Goal: Task Accomplishment & Management: Manage account settings

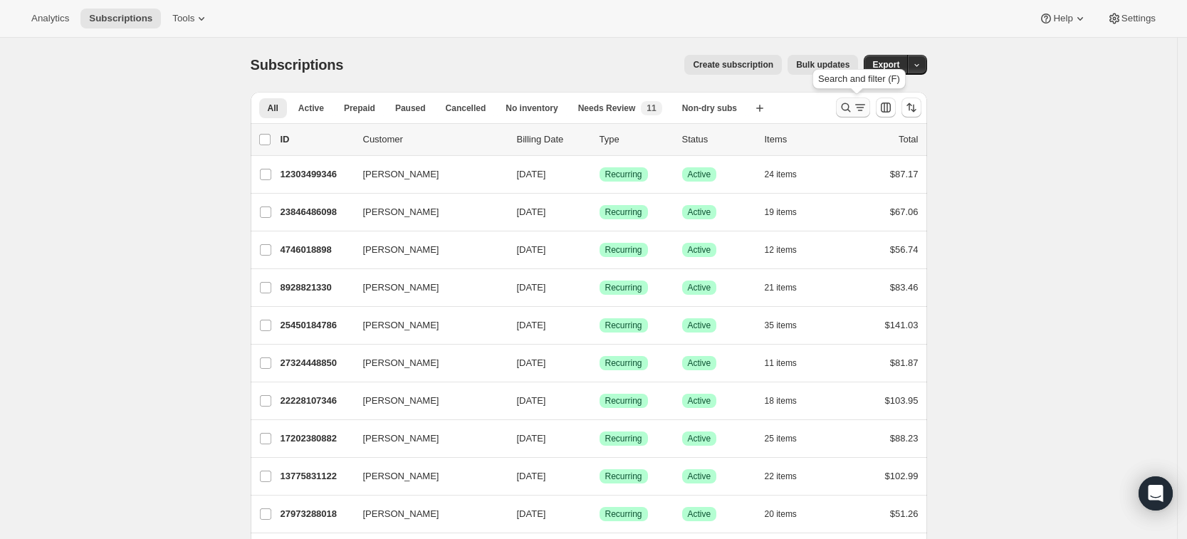
click at [845, 109] on icon "Search and filter results" at bounding box center [846, 107] width 14 height 14
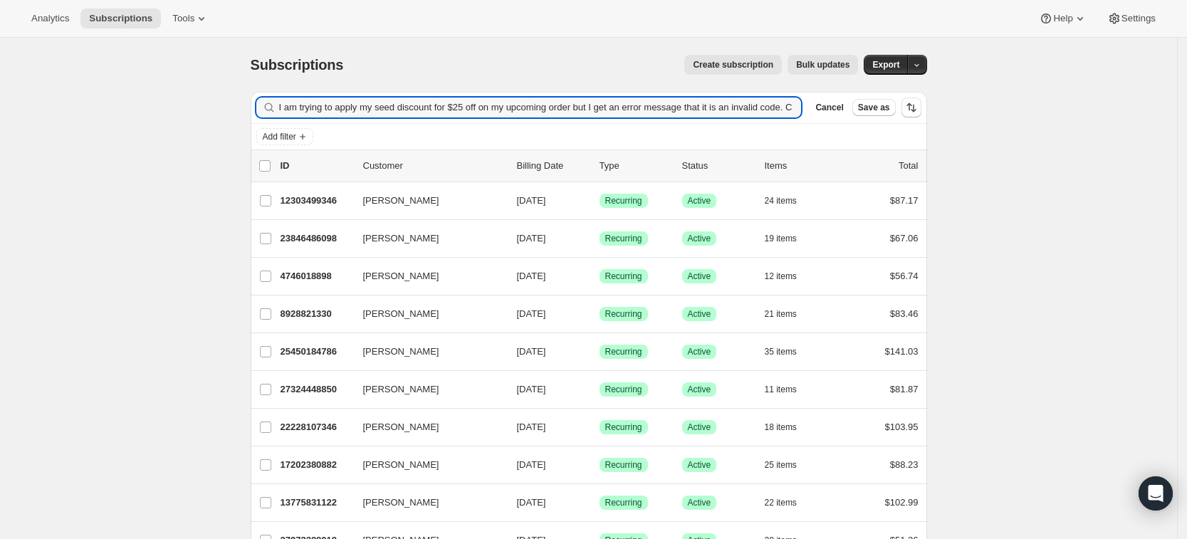
scroll to position [0, 107]
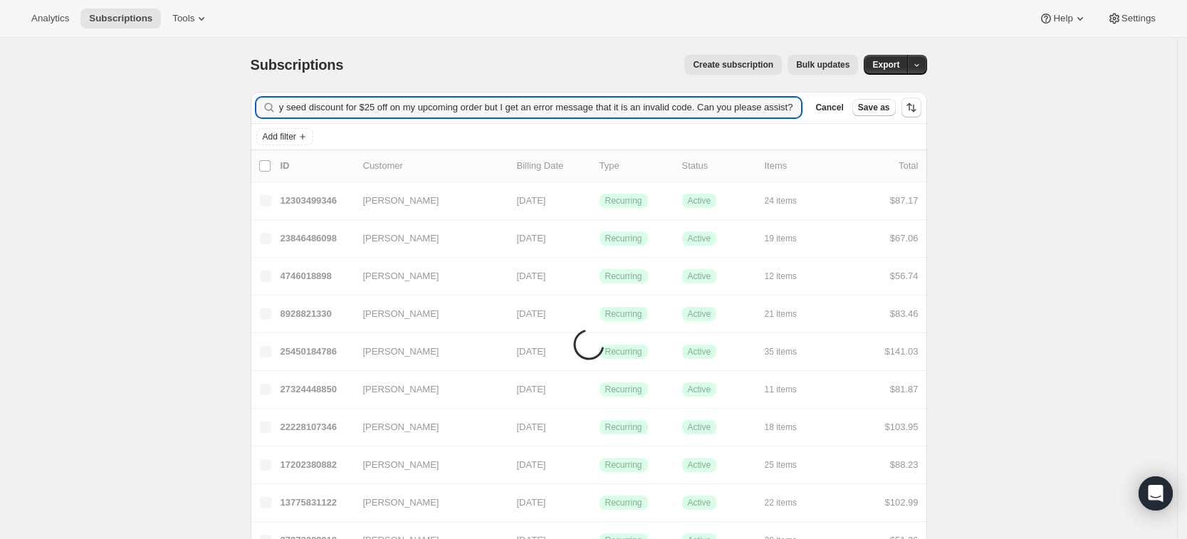
type input "I am trying to apply my seed discount for $25 off on my upcoming order but I ge…"
click at [793, 110] on icon "button" at bounding box center [786, 107] width 14 height 14
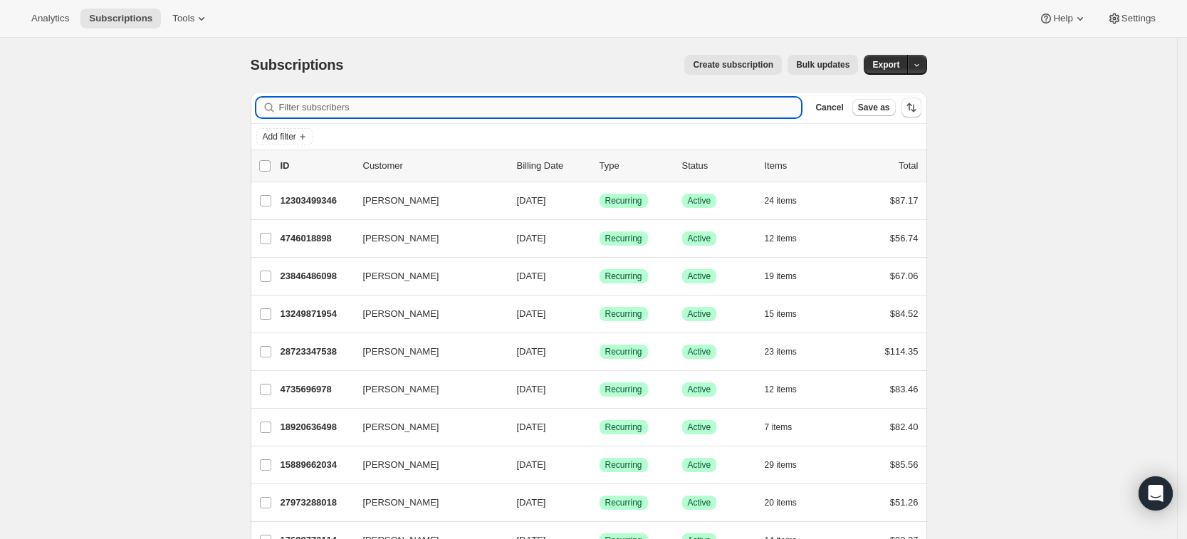
click at [298, 110] on input "Filter subscribers" at bounding box center [540, 108] width 523 height 20
paste input "lockwood.chels@gmail.com"
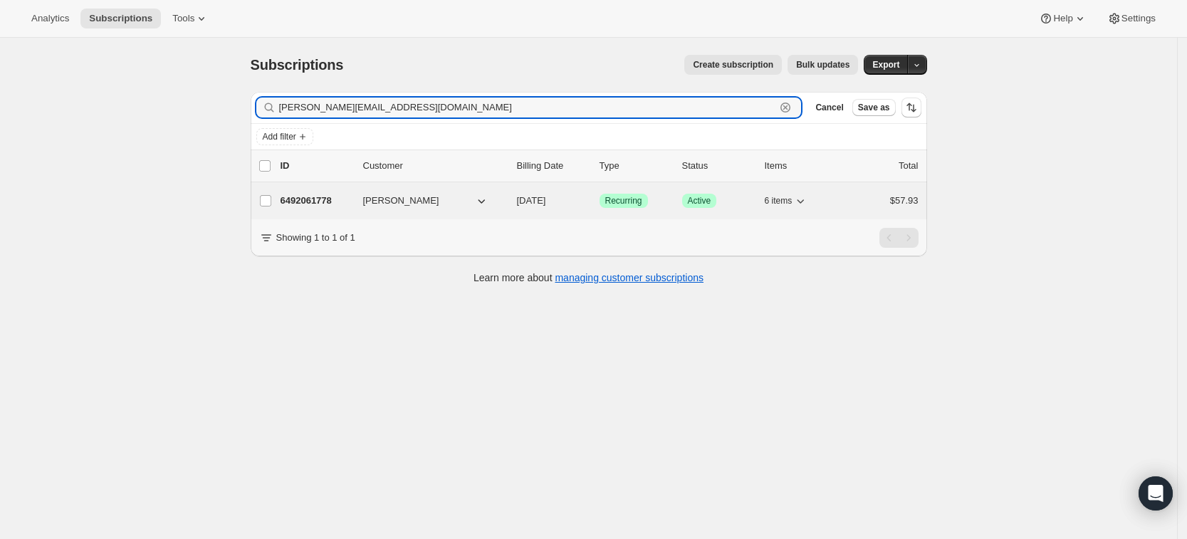
type input "lockwood.chels@gmail.com"
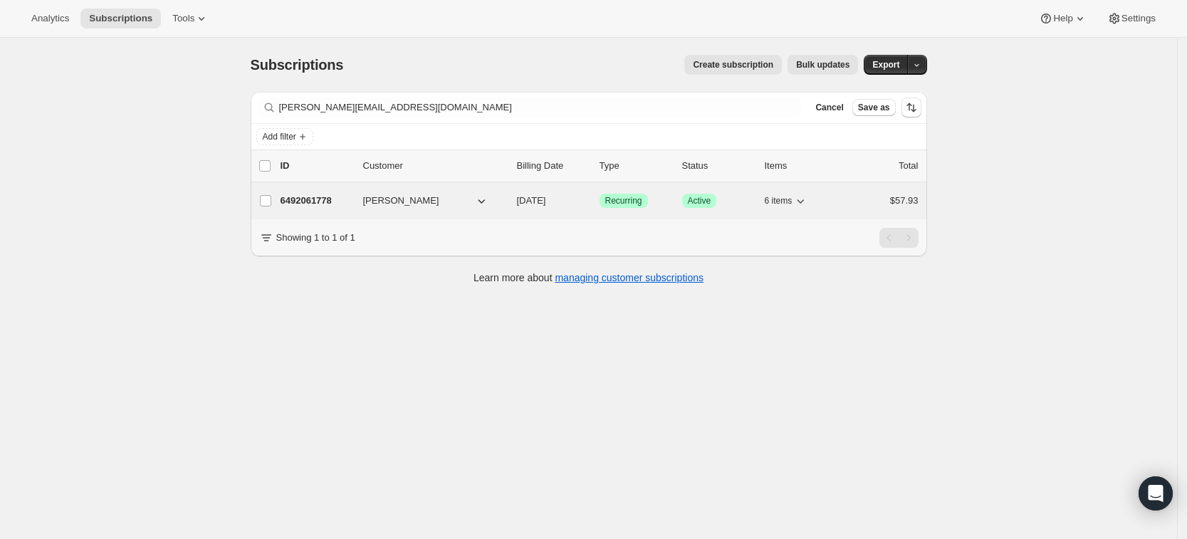
click at [314, 202] on p "6492061778" at bounding box center [316, 201] width 71 height 14
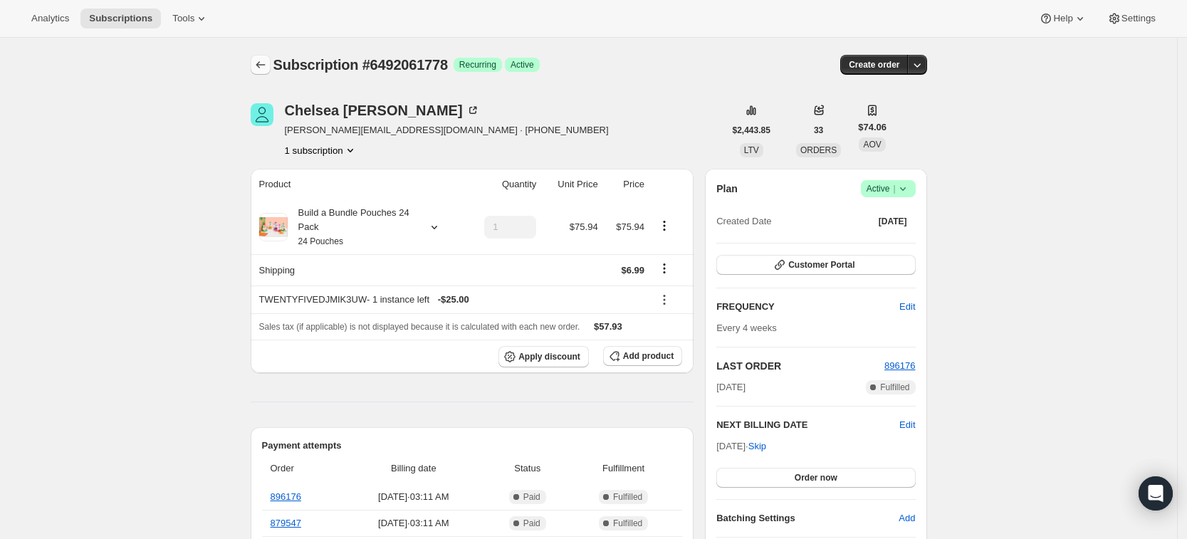
click at [264, 68] on icon "Subscriptions" at bounding box center [261, 65] width 14 height 14
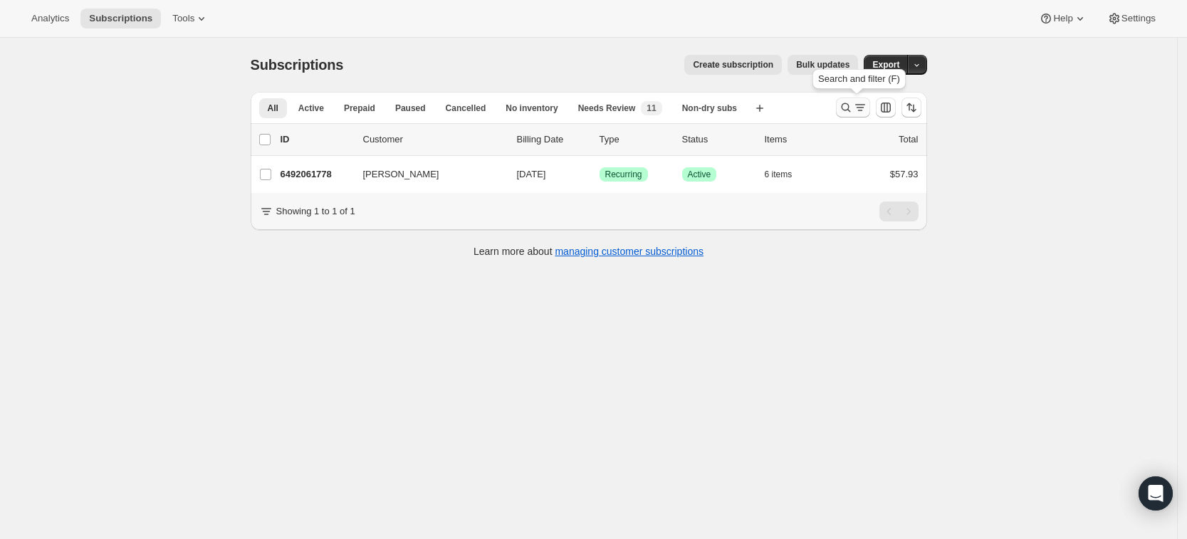
click at [853, 108] on icon "Search and filter results" at bounding box center [846, 107] width 14 height 14
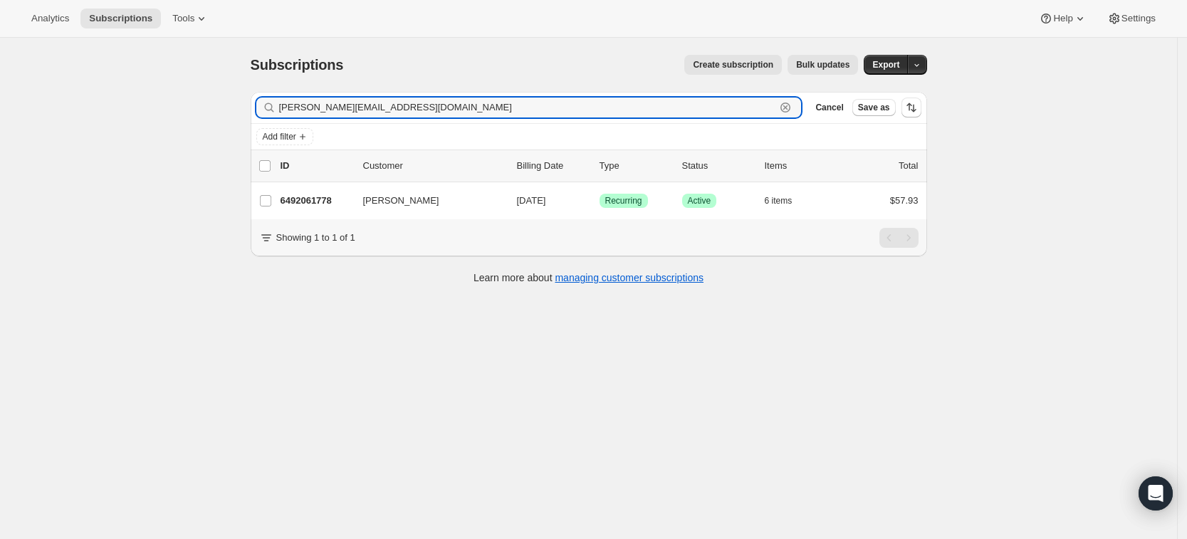
click at [791, 111] on icon "button" at bounding box center [786, 108] width 10 height 10
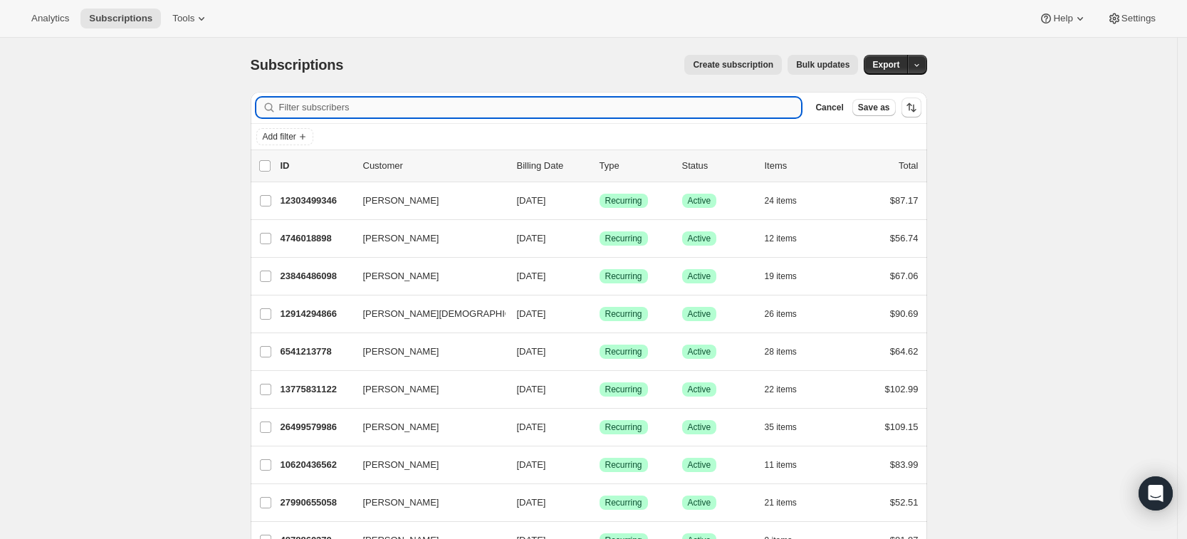
paste input "[EMAIL_ADDRESS][DOMAIN_NAME]"
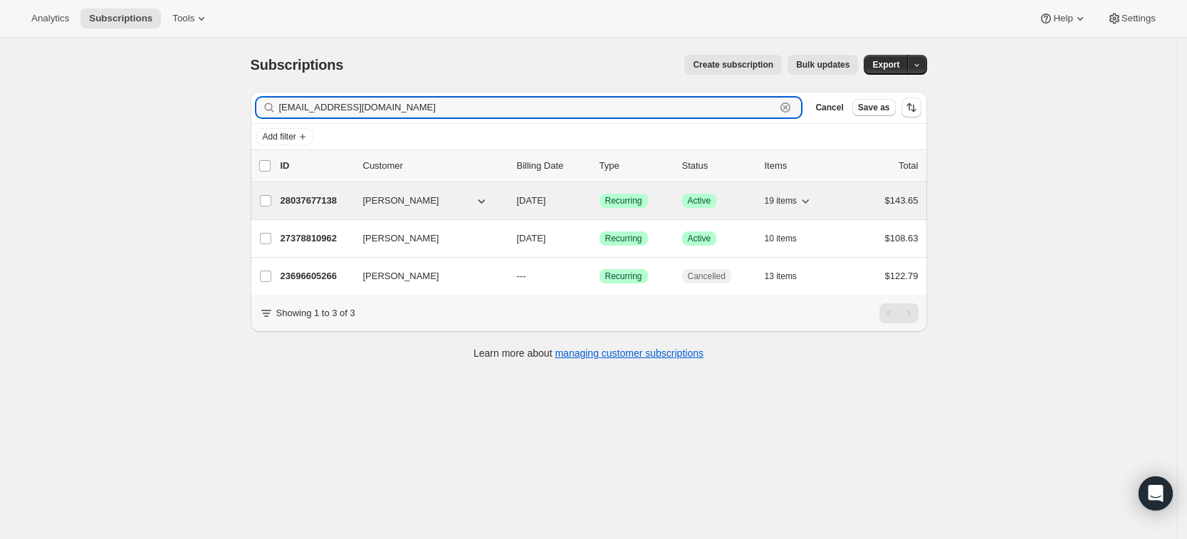
type input "[EMAIL_ADDRESS][DOMAIN_NAME]"
click at [331, 202] on p "28037677138" at bounding box center [316, 201] width 71 height 14
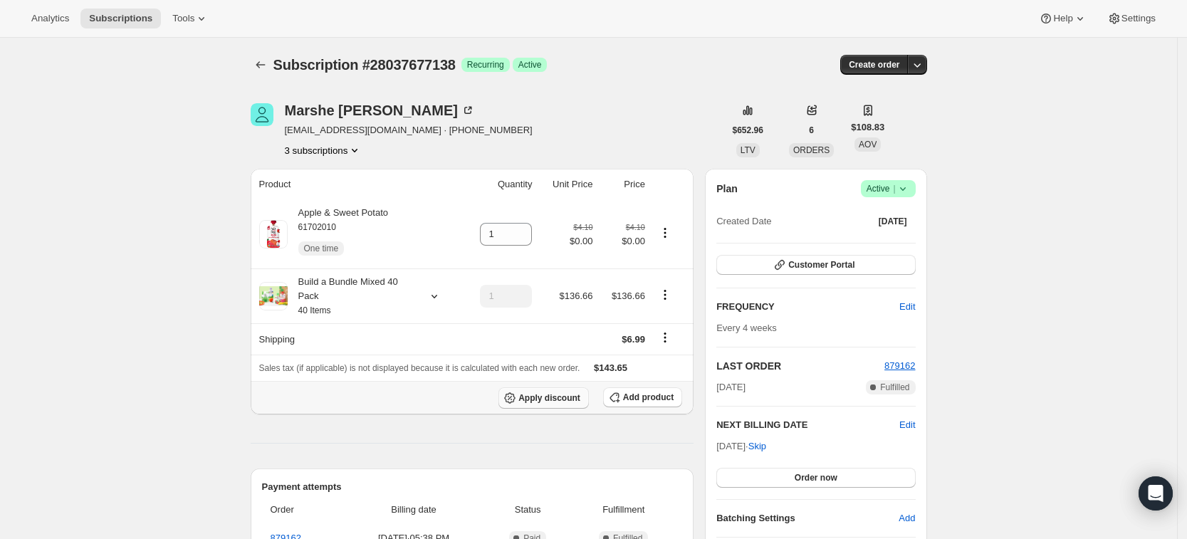
click at [553, 402] on button "Apply discount" at bounding box center [544, 397] width 90 height 21
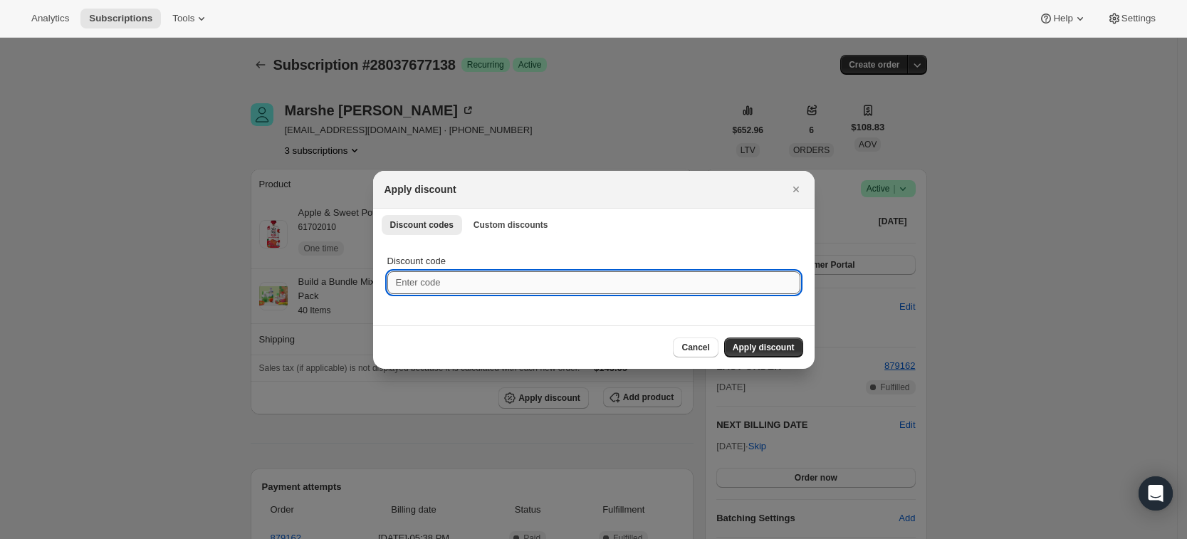
click at [411, 279] on input "Discount code" at bounding box center [593, 282] width 413 height 23
paste input "TWENTYFIVEOATLIDKX"
type input "TWENTYFIVEOATLIDKX"
click at [751, 345] on span "Apply discount" at bounding box center [764, 347] width 62 height 11
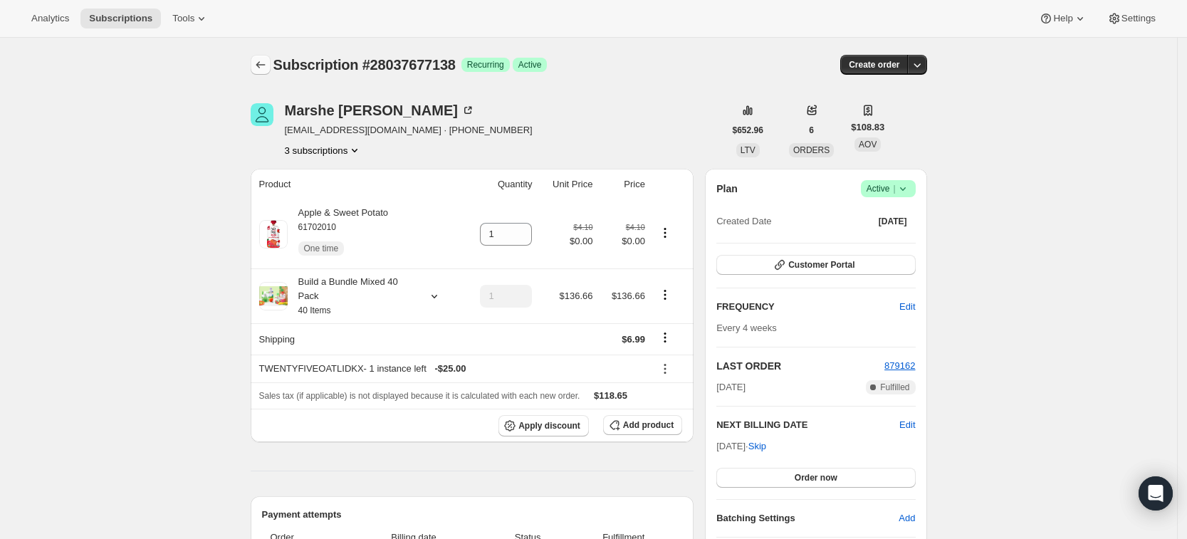
click at [262, 62] on icon "Subscriptions" at bounding box center [261, 65] width 14 height 14
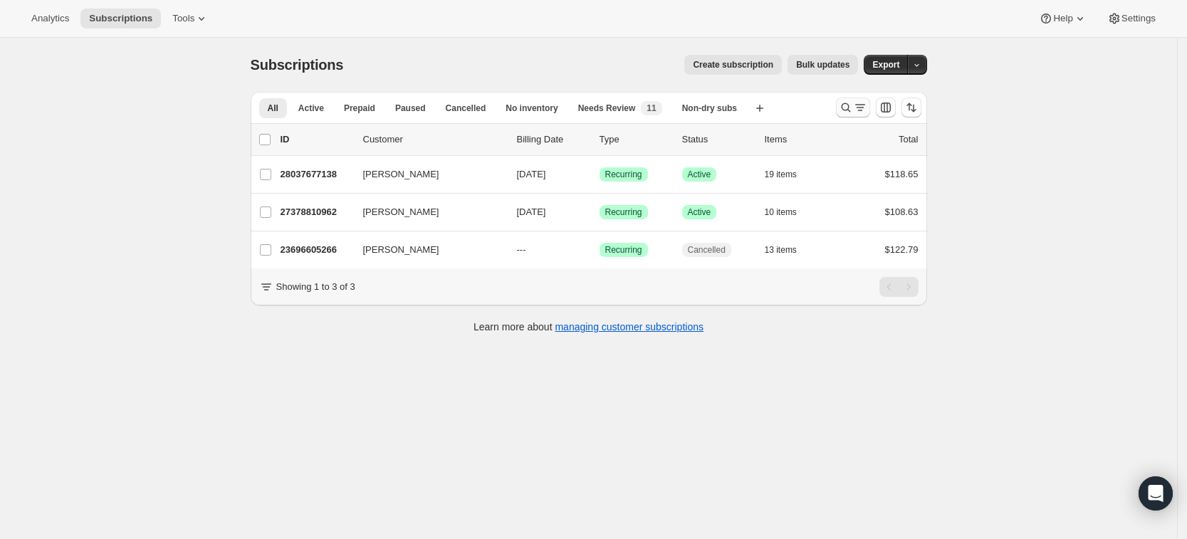
click at [852, 114] on icon "Search and filter results" at bounding box center [846, 107] width 14 height 14
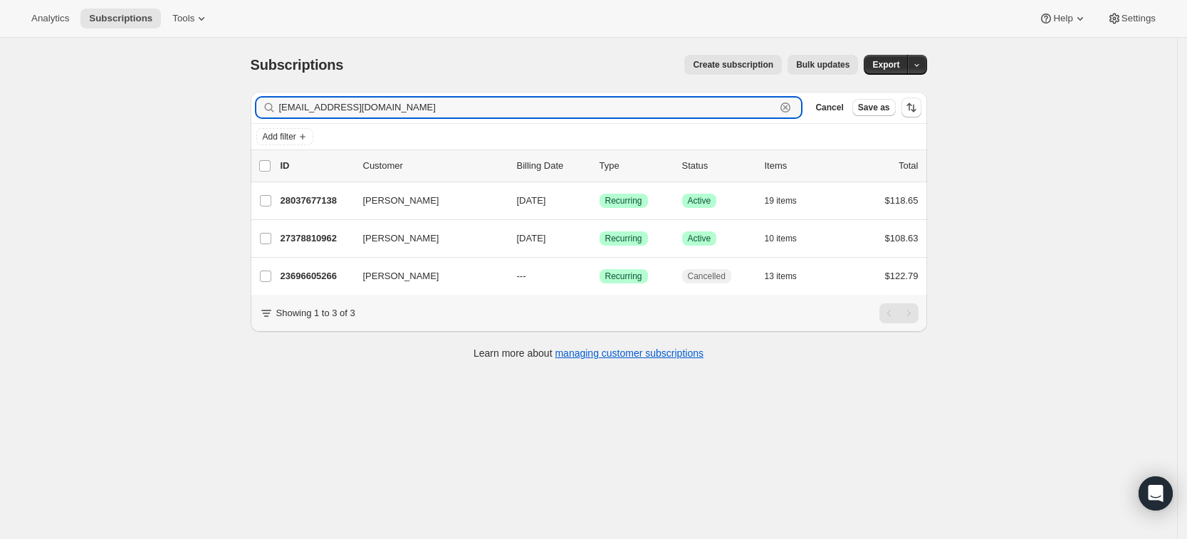
click at [791, 111] on icon "button" at bounding box center [786, 108] width 10 height 10
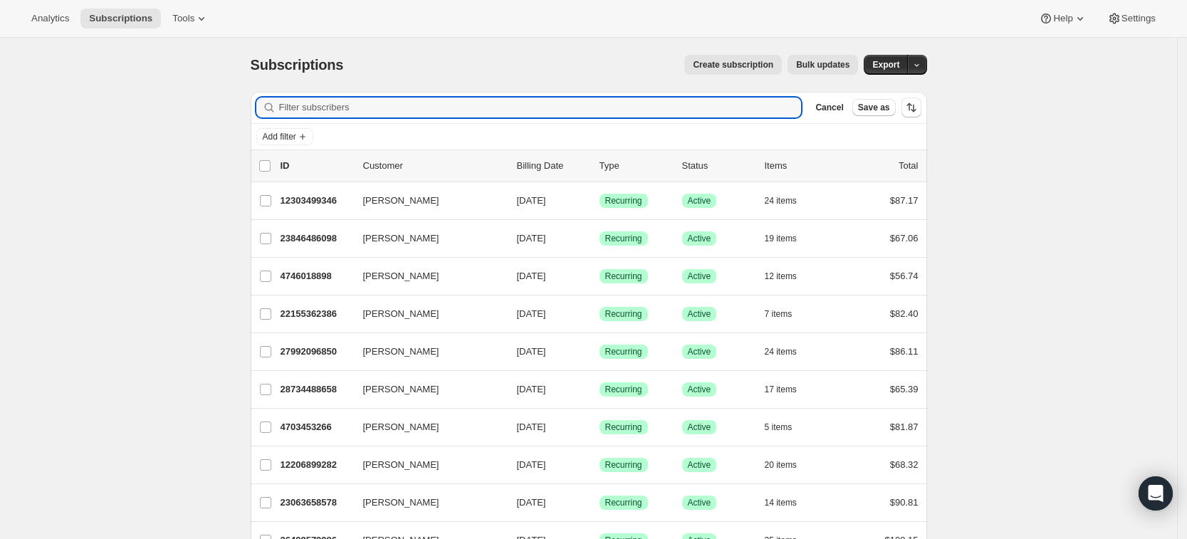
paste input "[EMAIL_ADDRESS][PERSON_NAME][DOMAIN_NAME]"
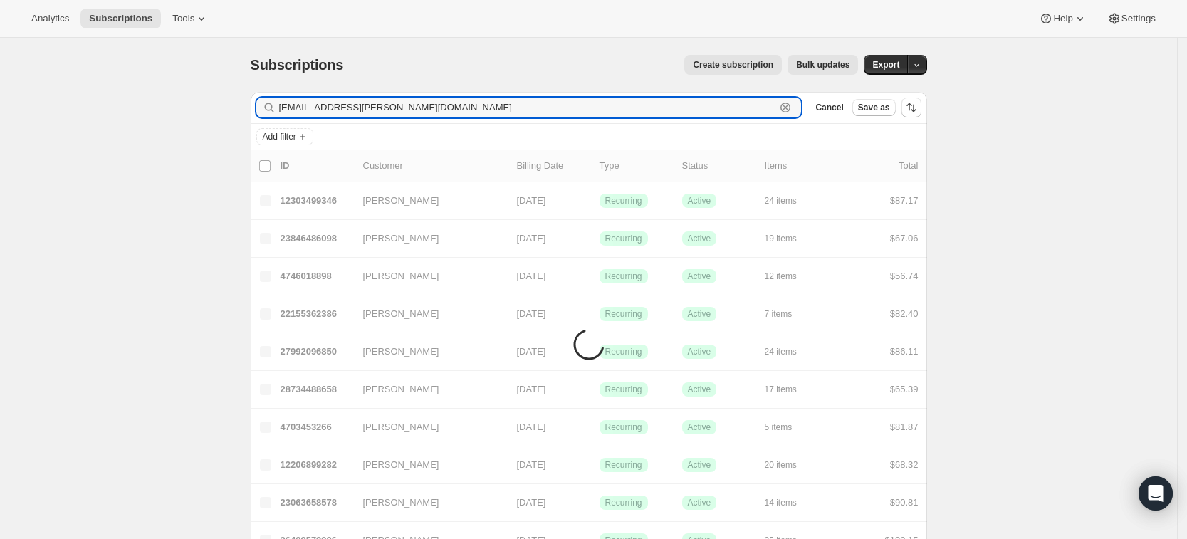
type input "[EMAIL_ADDRESS][PERSON_NAME][DOMAIN_NAME]"
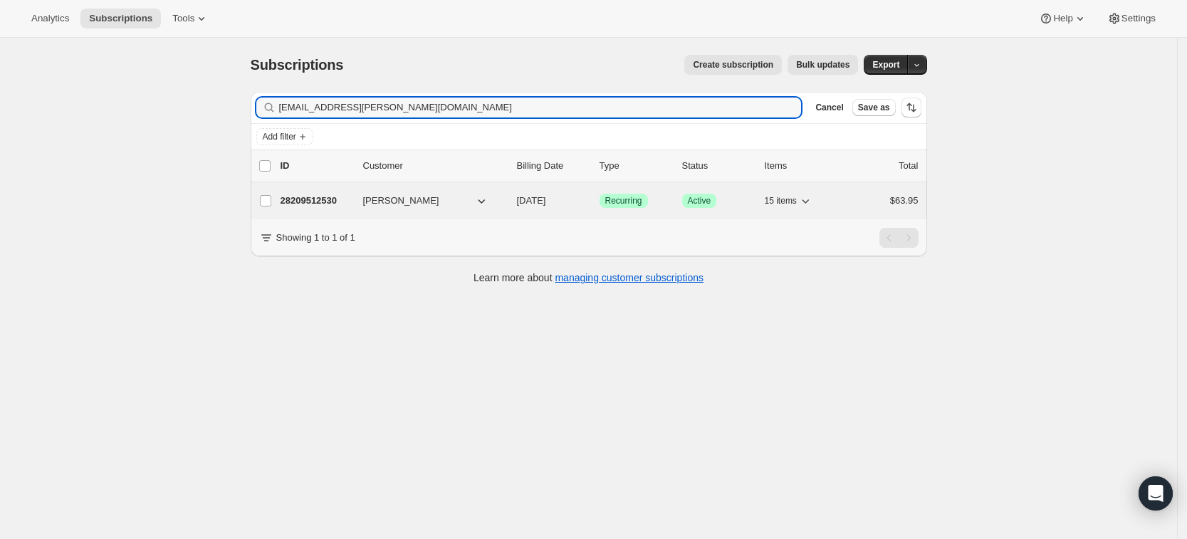
click at [316, 205] on p "28209512530" at bounding box center [316, 201] width 71 height 14
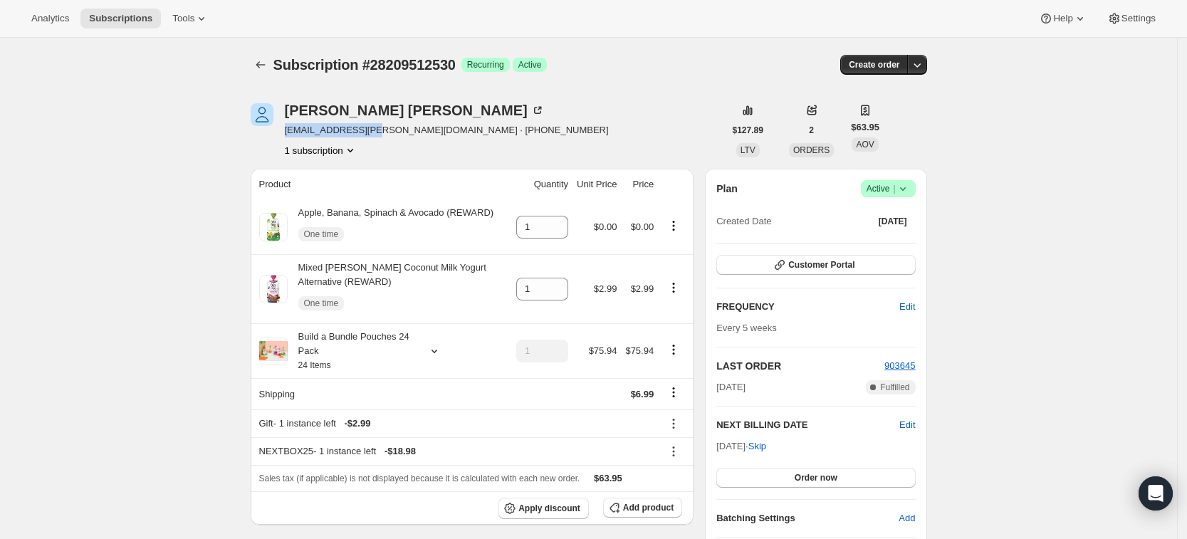
drag, startPoint x: 375, startPoint y: 131, endPoint x: 291, endPoint y: 134, distance: 84.1
click at [291, 134] on span "[EMAIL_ADDRESS][PERSON_NAME][DOMAIN_NAME] · [PHONE_NUMBER]" at bounding box center [447, 130] width 324 height 14
copy span "[EMAIL_ADDRESS][PERSON_NAME][DOMAIN_NAME]"
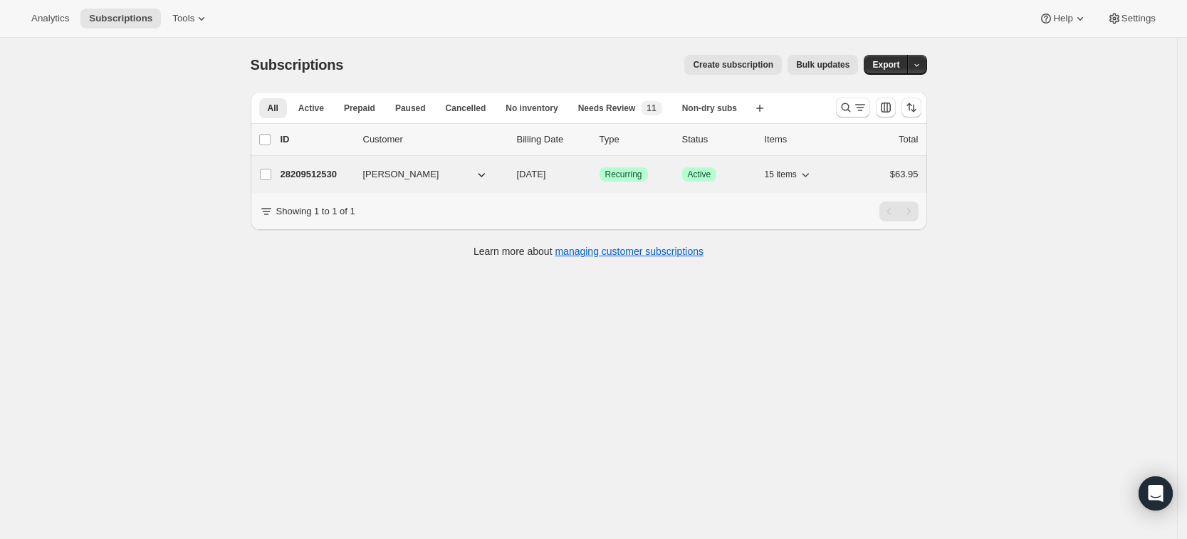
click at [301, 170] on p "28209512530" at bounding box center [316, 174] width 71 height 14
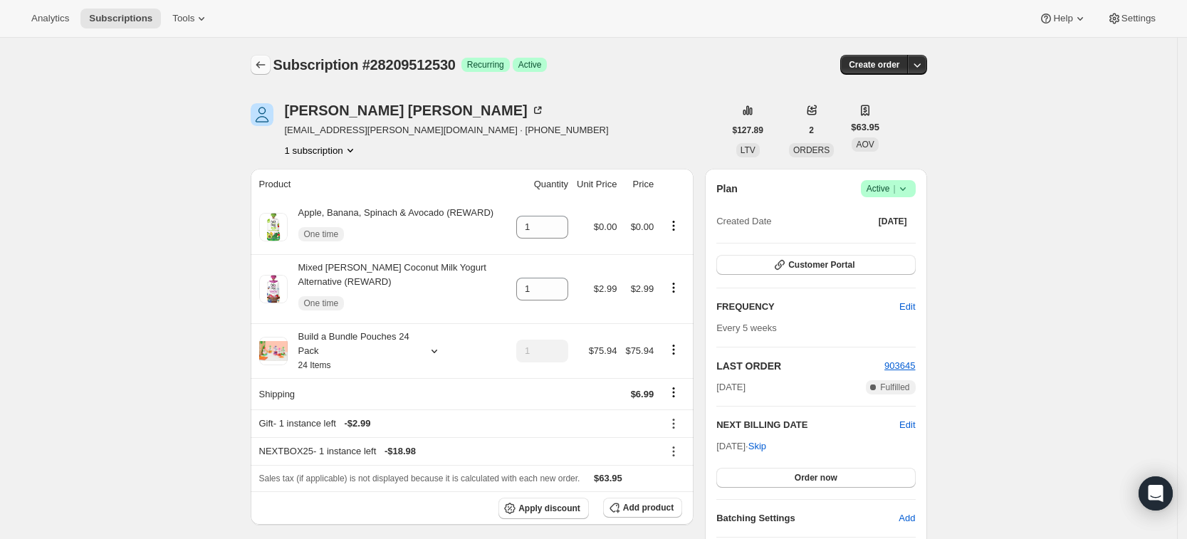
click at [268, 65] on icon "Subscriptions" at bounding box center [261, 65] width 14 height 14
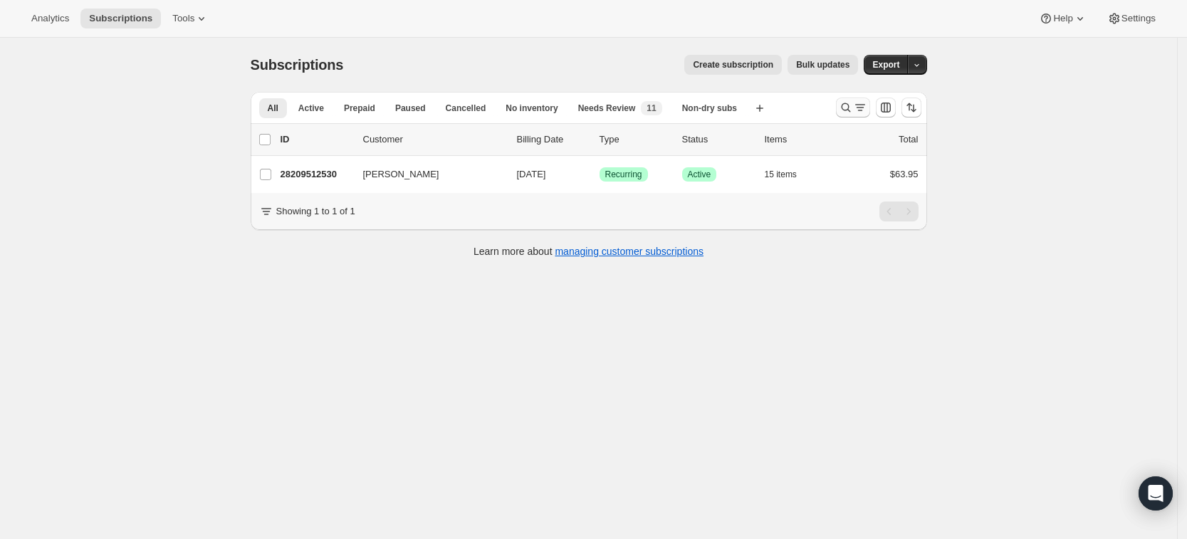
click at [843, 113] on icon "Search and filter results" at bounding box center [846, 107] width 14 height 14
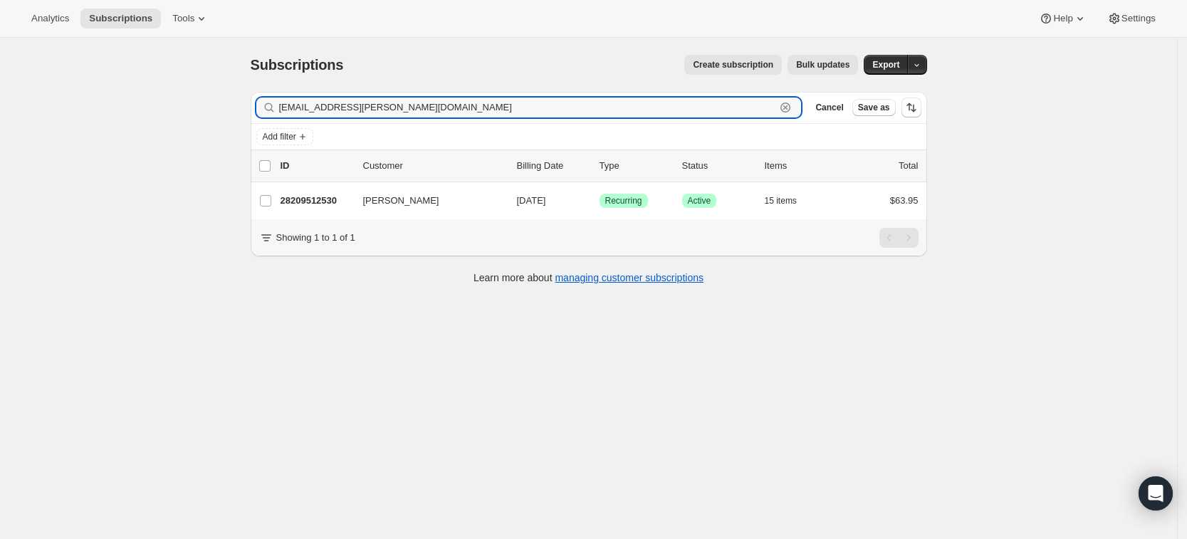
click at [793, 111] on icon "button" at bounding box center [786, 107] width 14 height 14
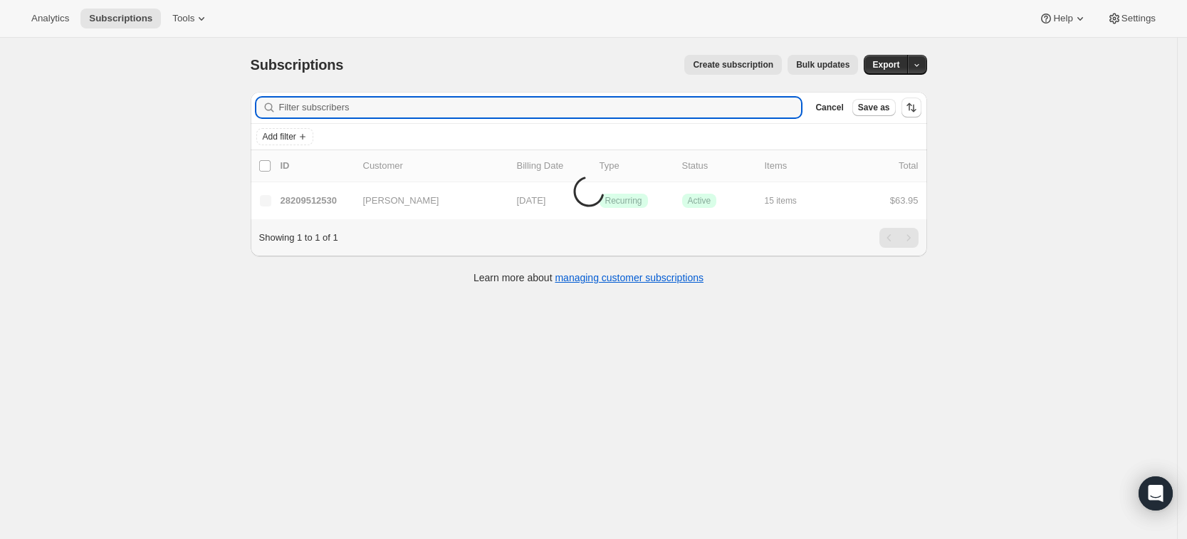
paste input "[PERSON_NAME][EMAIL_ADDRESS][DOMAIN_NAME]"
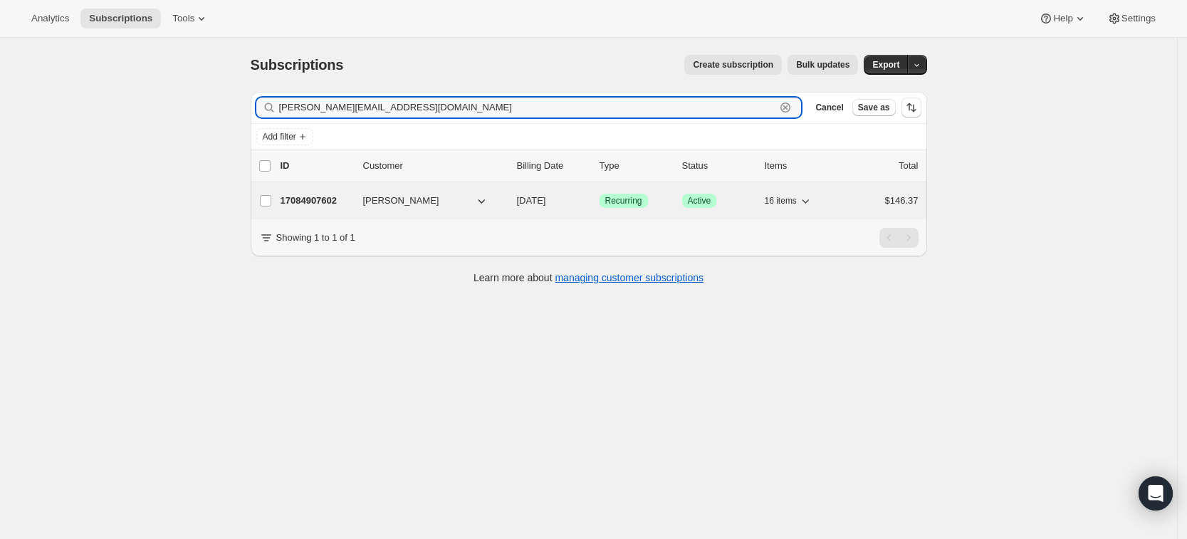
type input "[PERSON_NAME][EMAIL_ADDRESS][DOMAIN_NAME]"
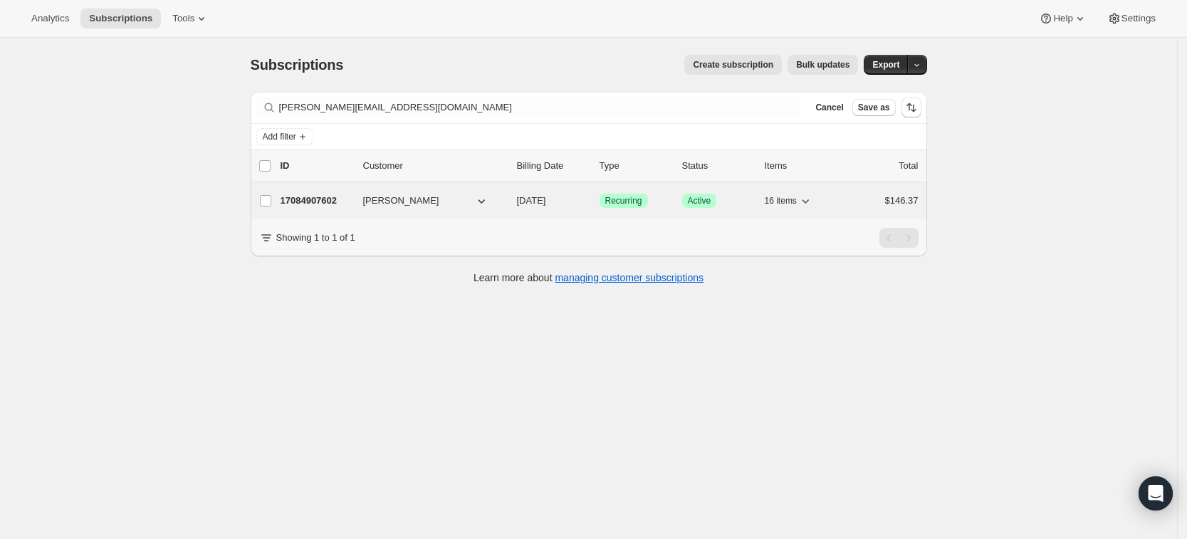
click at [315, 197] on p "17084907602" at bounding box center [316, 201] width 71 height 14
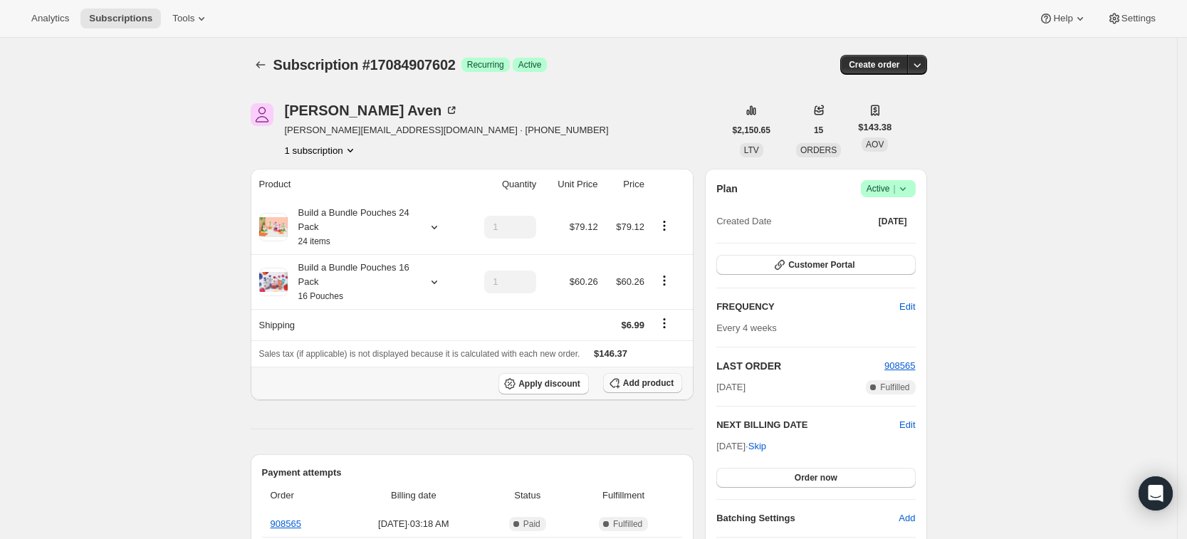
click at [652, 383] on span "Add product" at bounding box center [648, 383] width 51 height 11
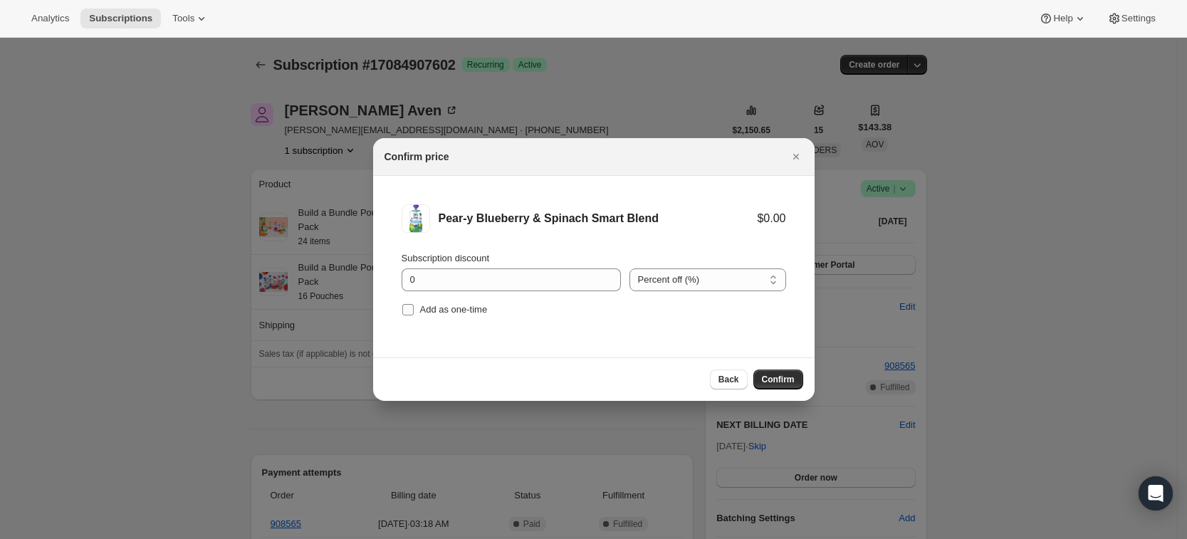
click at [451, 311] on span "Add as one-time" at bounding box center [454, 309] width 68 height 11
click at [414, 311] on input "Add as one-time" at bounding box center [407, 309] width 11 height 11
checkbox input "true"
click at [783, 378] on span "Confirm" at bounding box center [778, 379] width 33 height 11
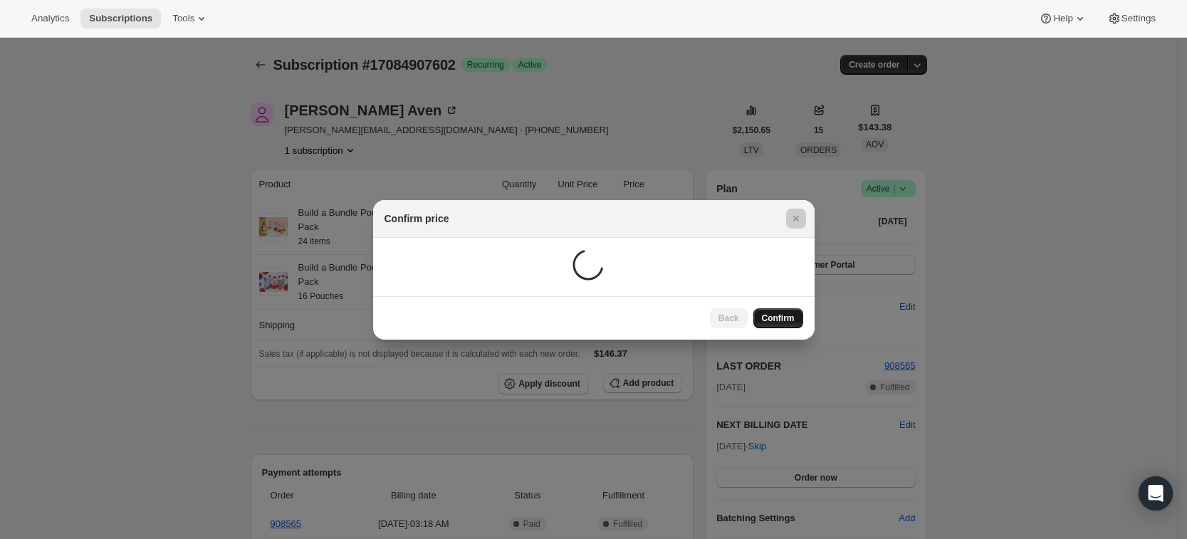
click at [783, 378] on div at bounding box center [593, 269] width 1187 height 539
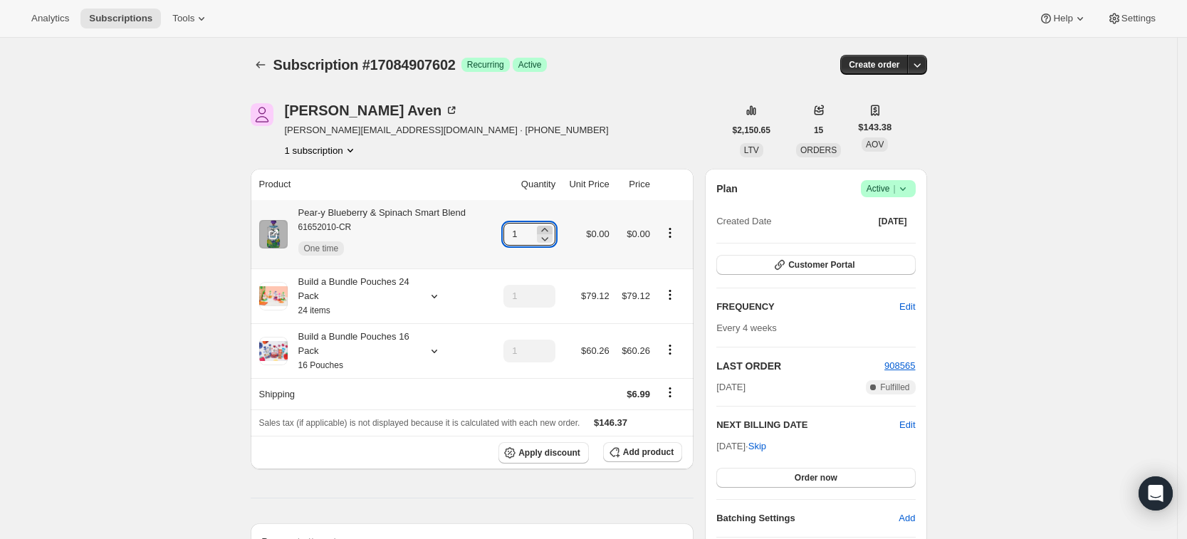
click at [548, 229] on icon at bounding box center [545, 230] width 6 height 4
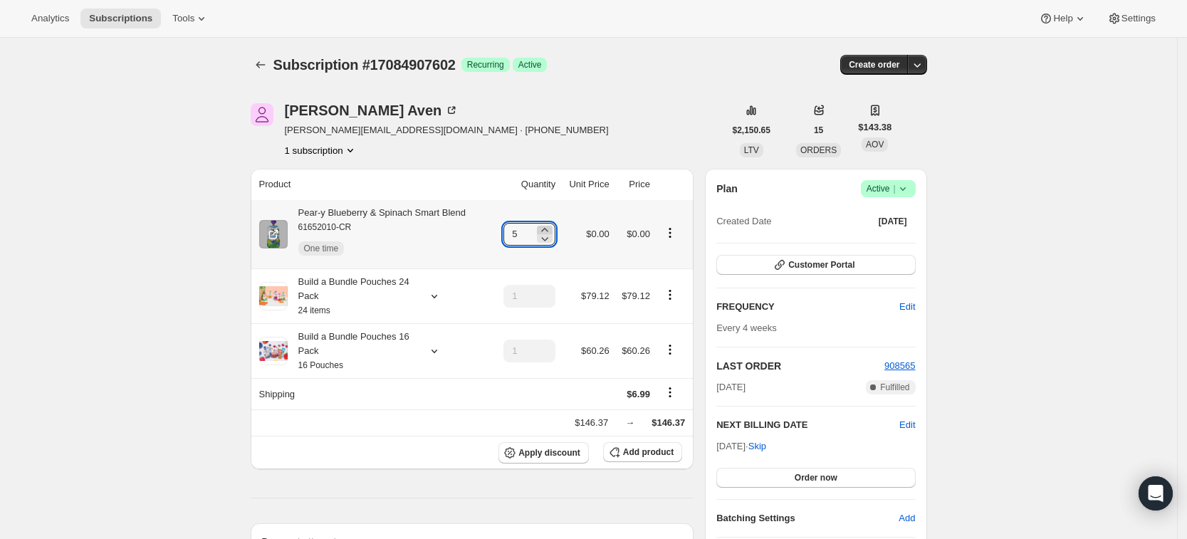
type input "6"
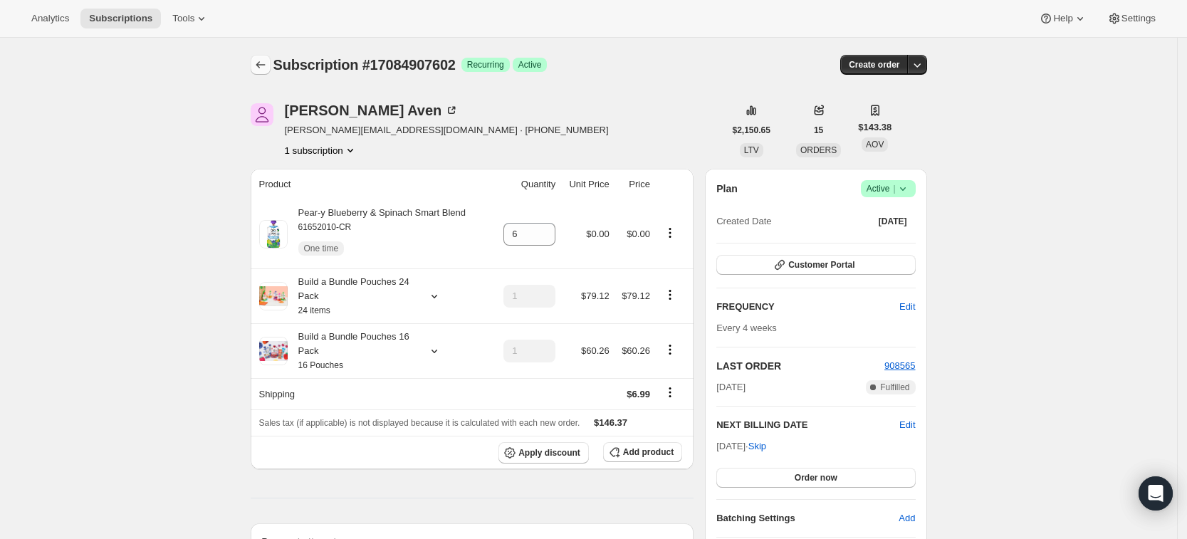
click at [268, 62] on icon "Subscriptions" at bounding box center [261, 65] width 14 height 14
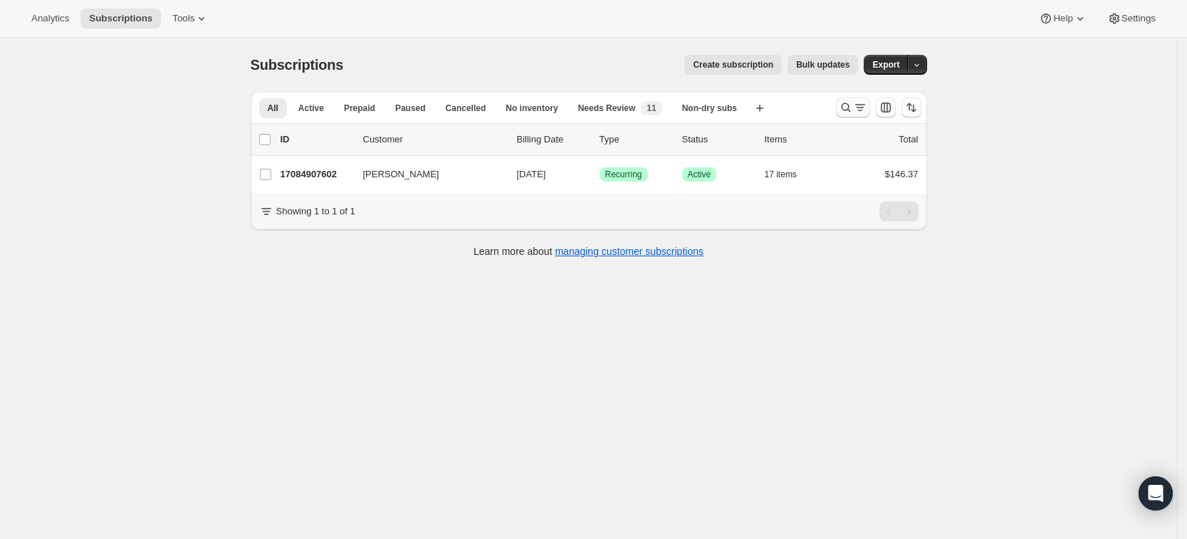
click at [846, 110] on icon "Search and filter results" at bounding box center [846, 107] width 14 height 14
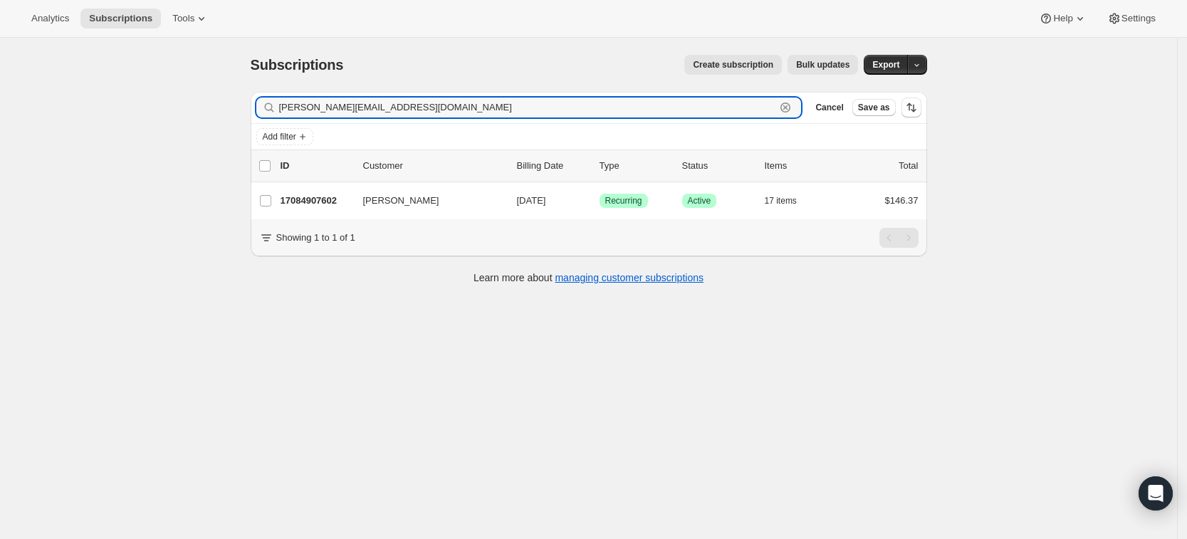
click at [793, 110] on icon "button" at bounding box center [786, 107] width 14 height 14
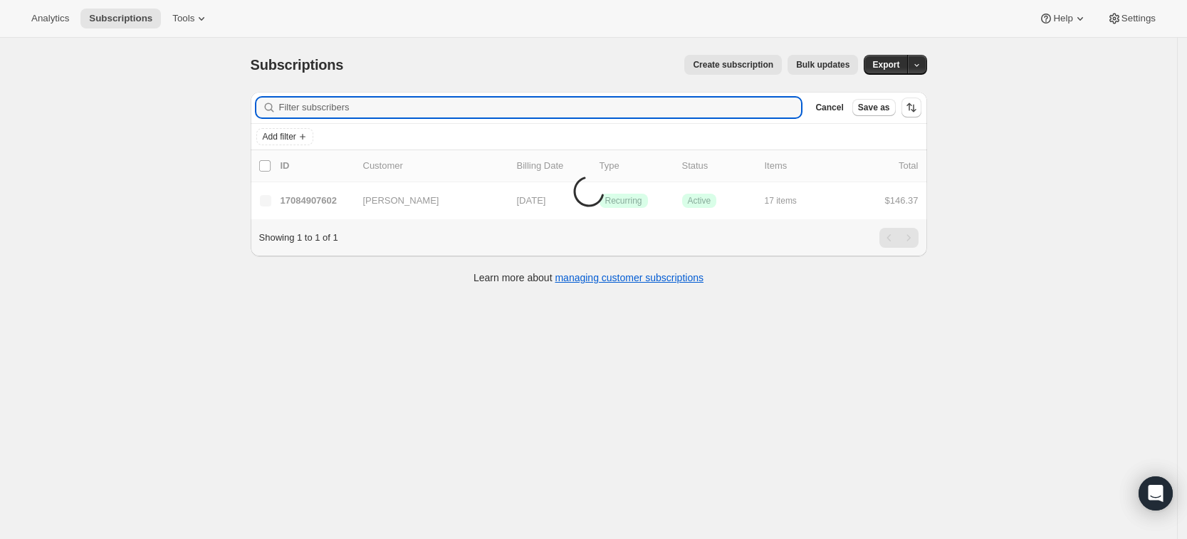
paste input "aahopewell@gmail.com"
type input "aahopewell@gmail.com"
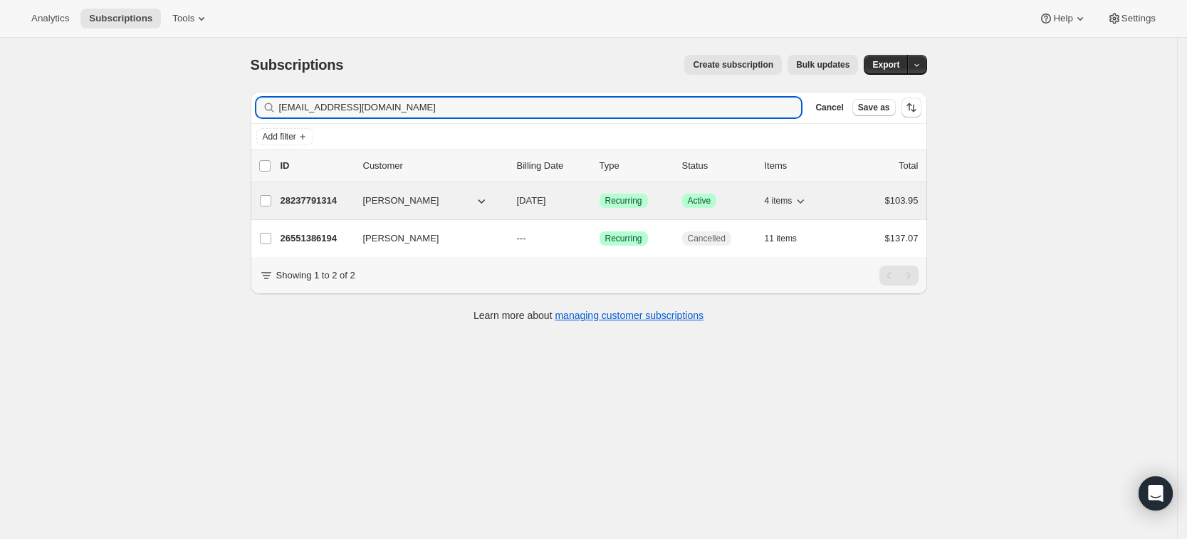
click at [328, 204] on p "28237791314" at bounding box center [316, 201] width 71 height 14
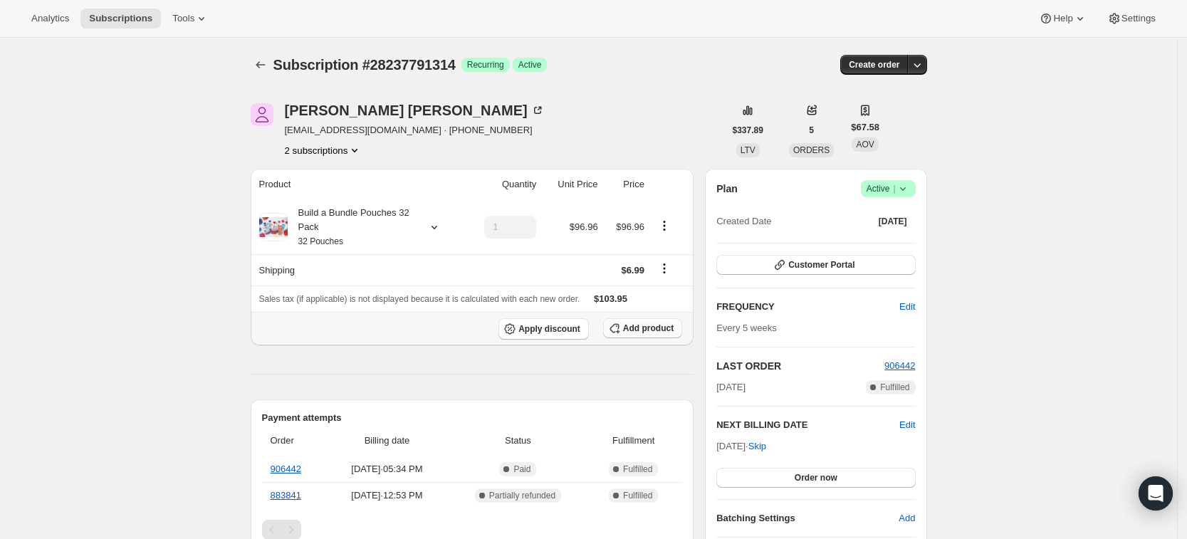
click at [660, 331] on span "Add product" at bounding box center [648, 328] width 51 height 11
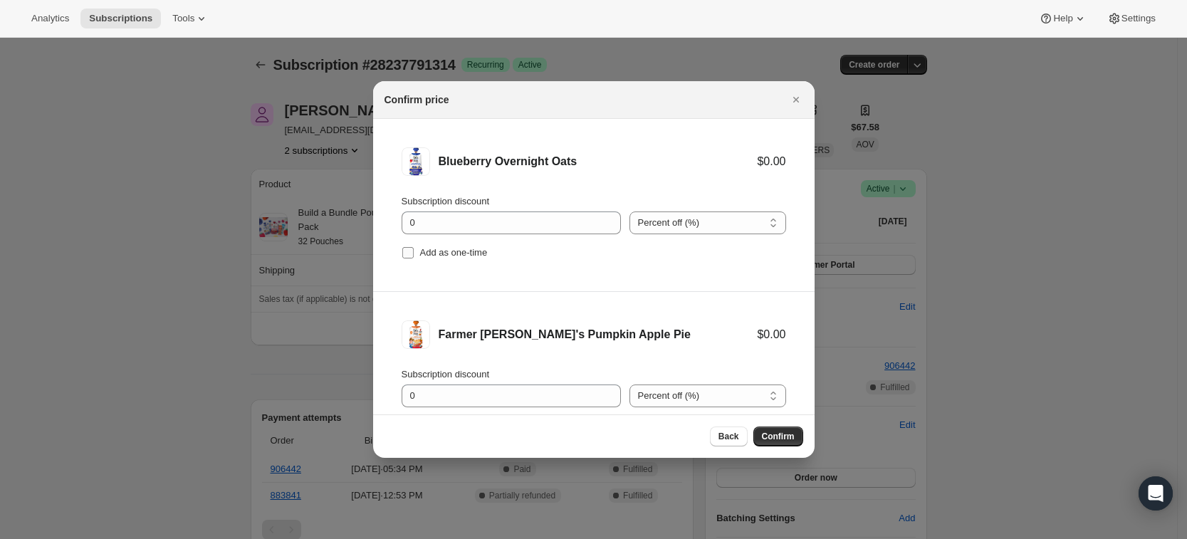
click at [429, 251] on span "Add as one-time" at bounding box center [454, 252] width 68 height 11
click at [414, 251] on input "Add as one-time" at bounding box center [407, 252] width 11 height 11
checkbox input "true"
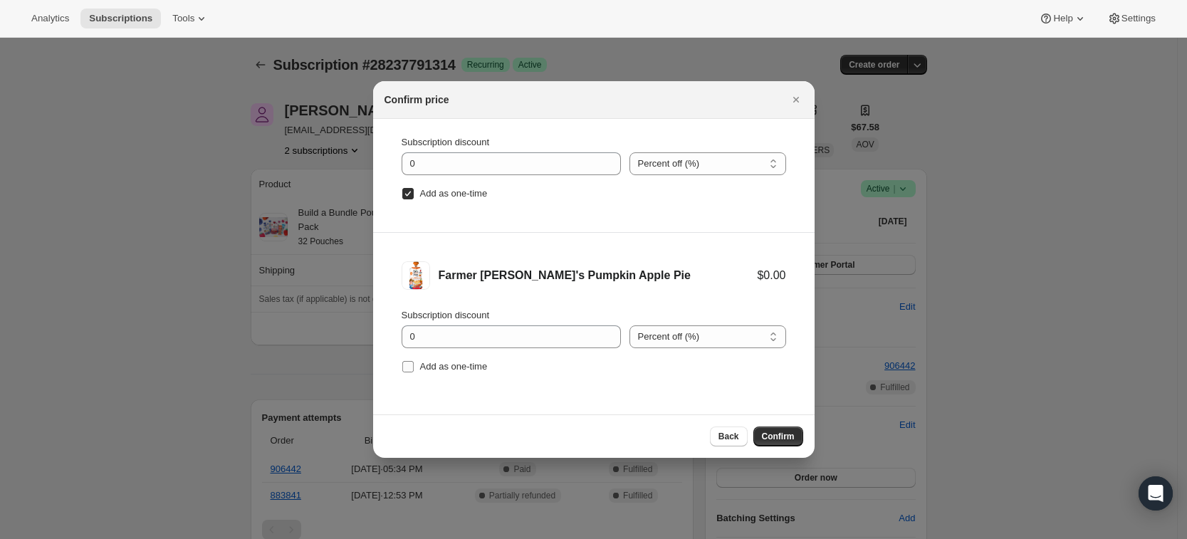
click at [447, 365] on span "Add as one-time" at bounding box center [454, 366] width 68 height 11
click at [414, 365] on input "Add as one-time" at bounding box center [407, 366] width 11 height 11
checkbox input "true"
click at [793, 442] on button "Confirm" at bounding box center [779, 437] width 50 height 20
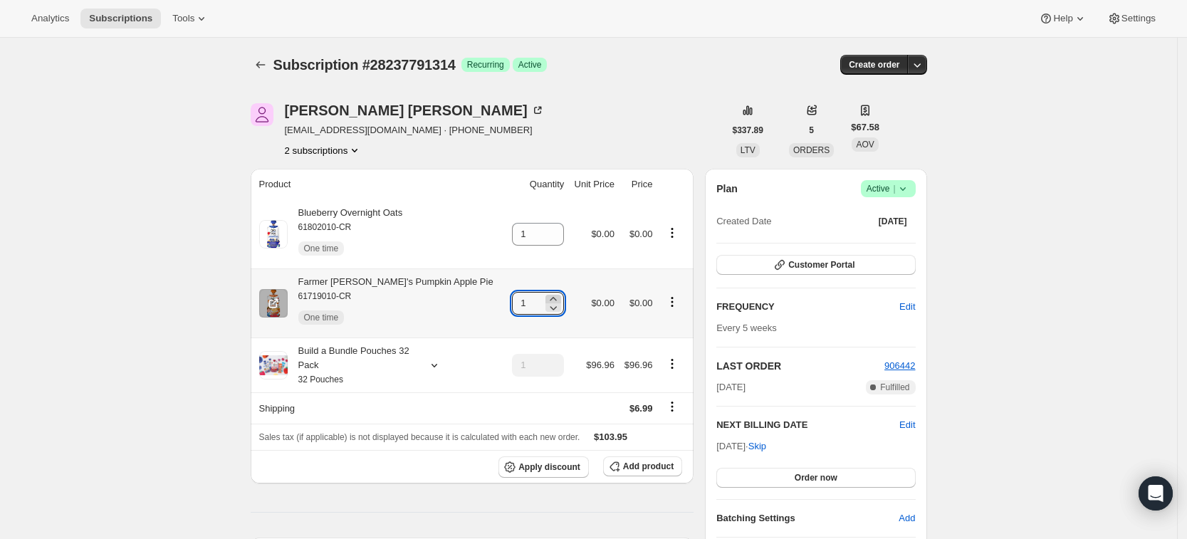
click at [546, 297] on icon at bounding box center [553, 299] width 14 height 14
type input "3"
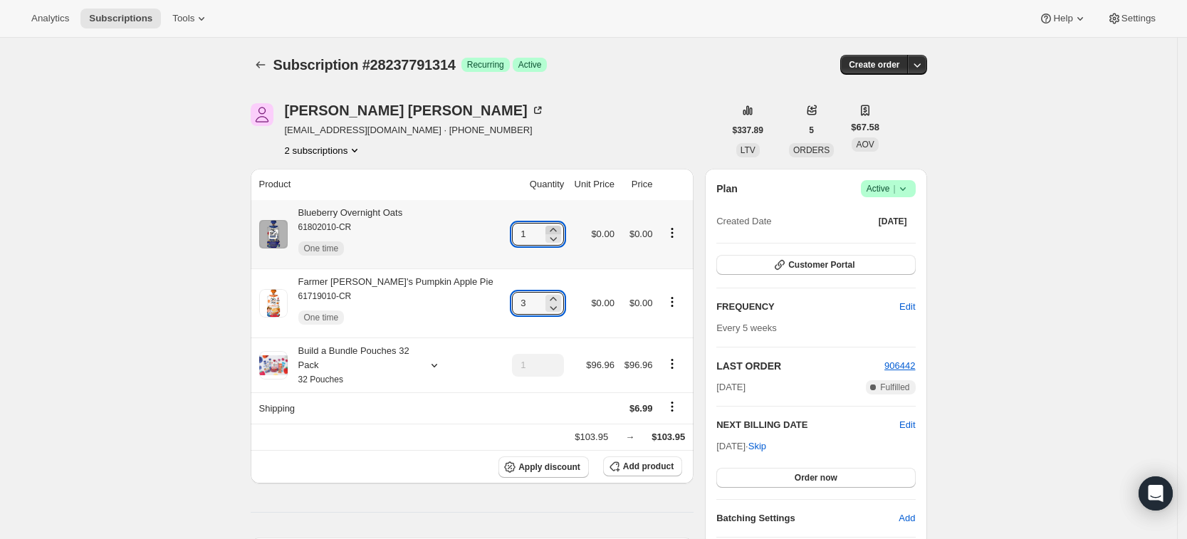
click at [546, 229] on icon at bounding box center [553, 230] width 14 height 14
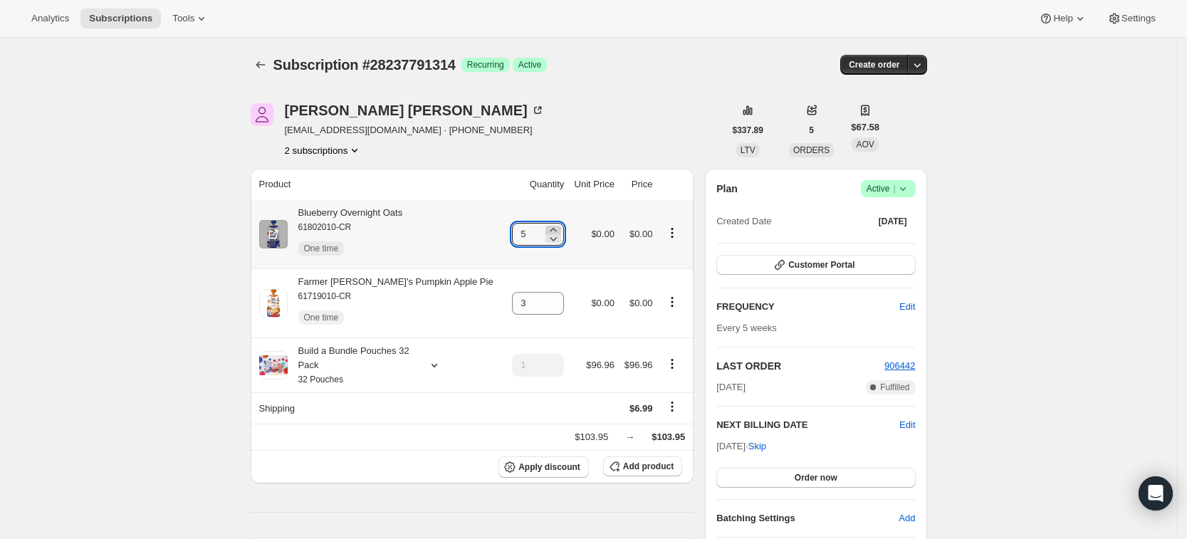
type input "6"
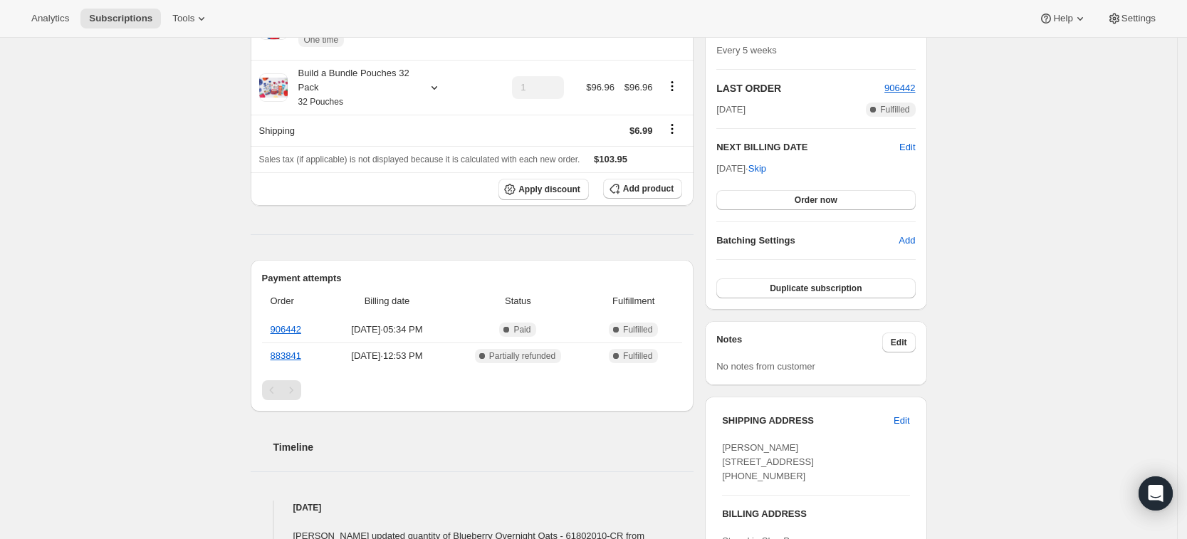
scroll to position [0, 0]
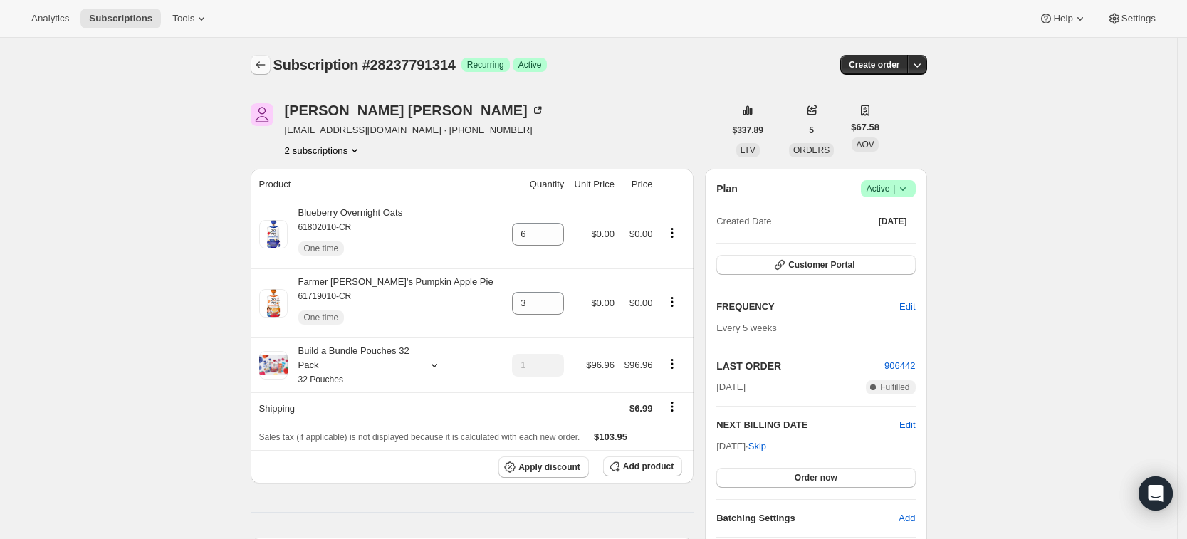
click at [257, 61] on button "Subscriptions" at bounding box center [261, 65] width 20 height 20
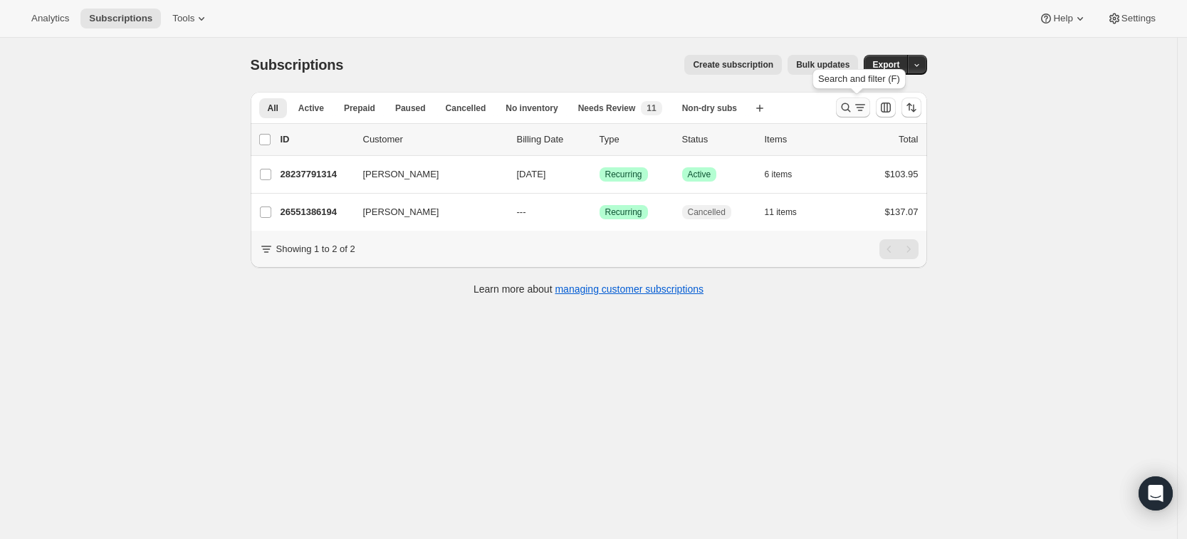
click at [859, 108] on icon "Search and filter results" at bounding box center [860, 107] width 14 height 14
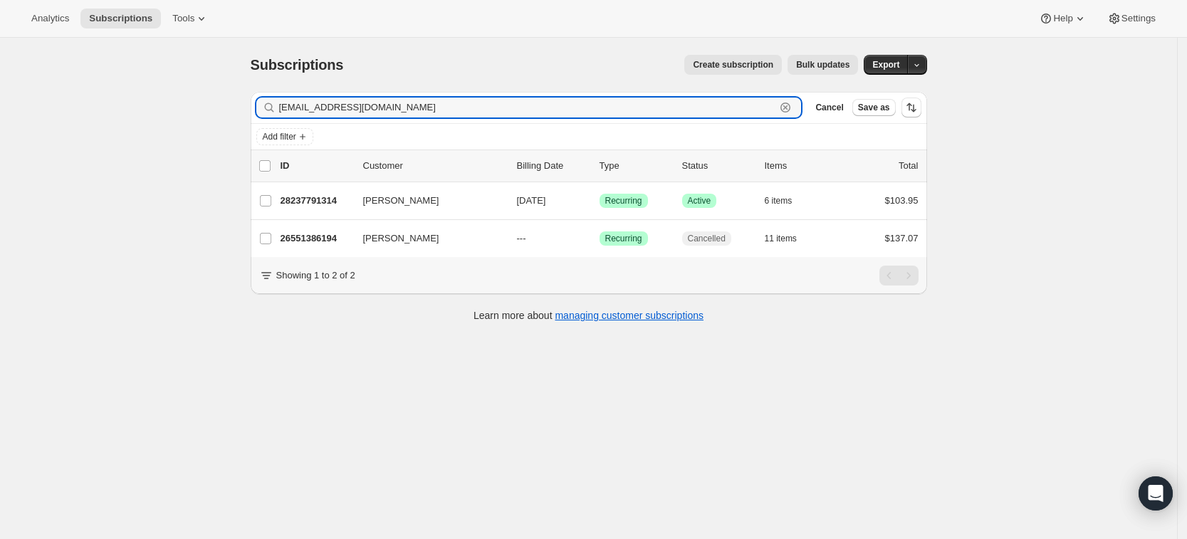
click at [791, 112] on icon "button" at bounding box center [786, 108] width 10 height 10
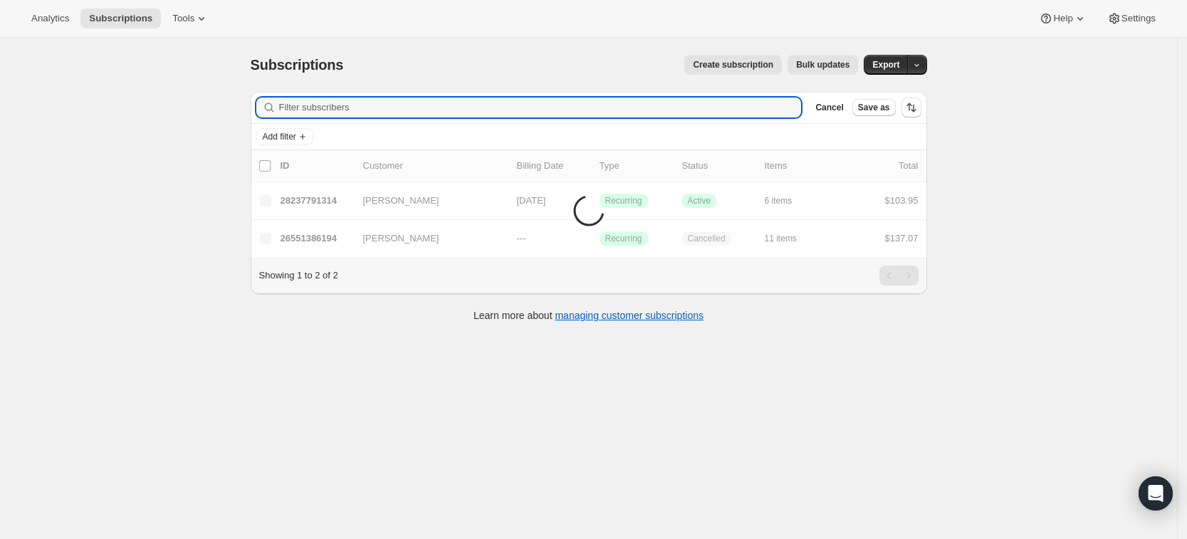
paste input "anniem.seybert@gmail.com"
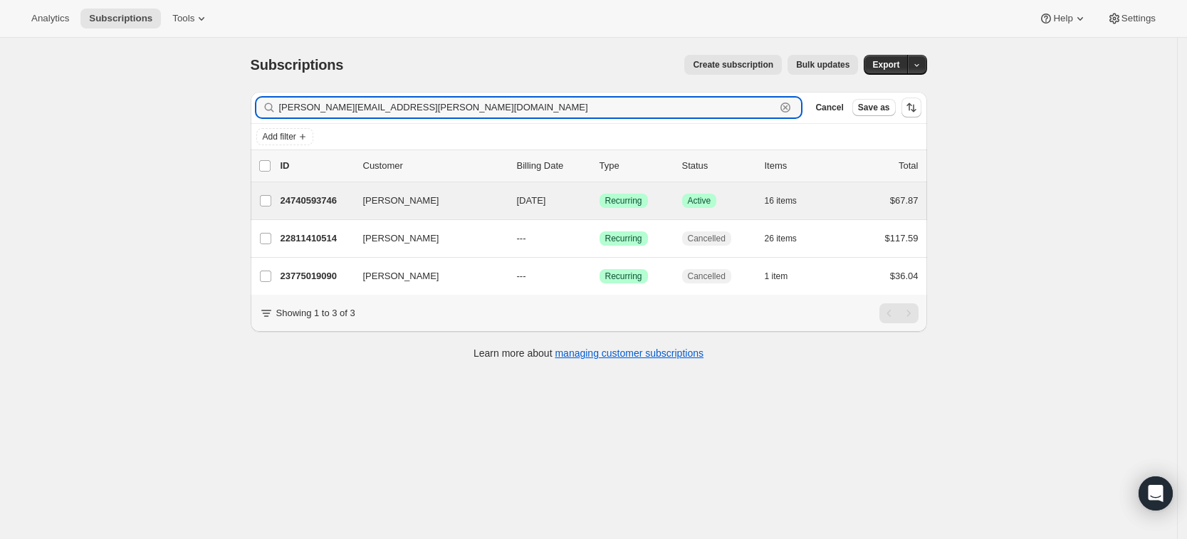
type input "anniem.seybert@gmail.com"
click at [311, 211] on div "Annie Seybert 24740593746 Annie Seybert 10/12/2025 Success Recurring Success Ac…" at bounding box center [589, 200] width 677 height 37
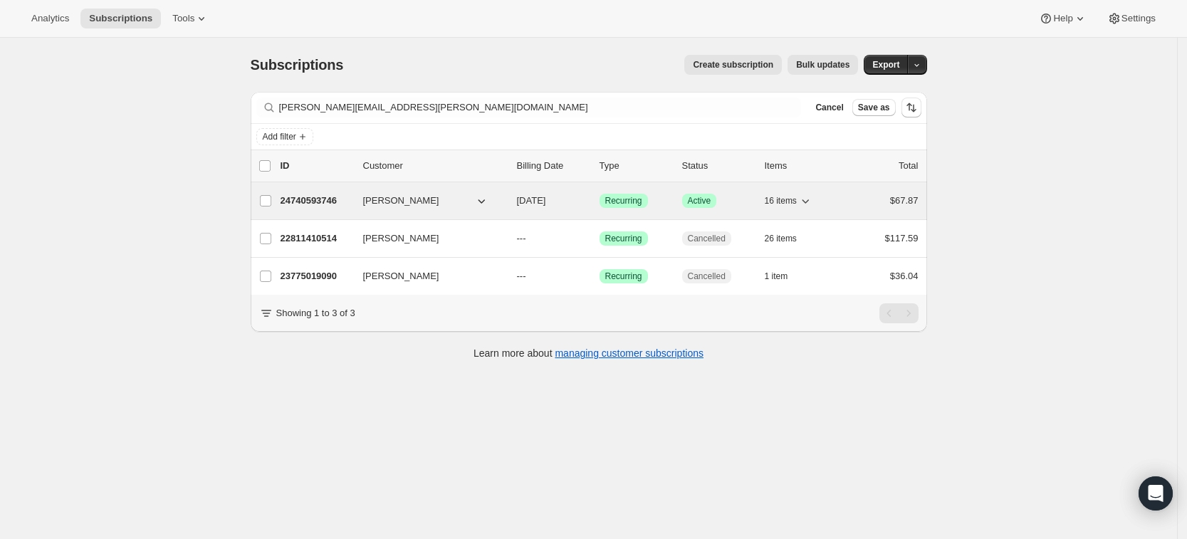
click at [313, 202] on p "24740593746" at bounding box center [316, 201] width 71 height 14
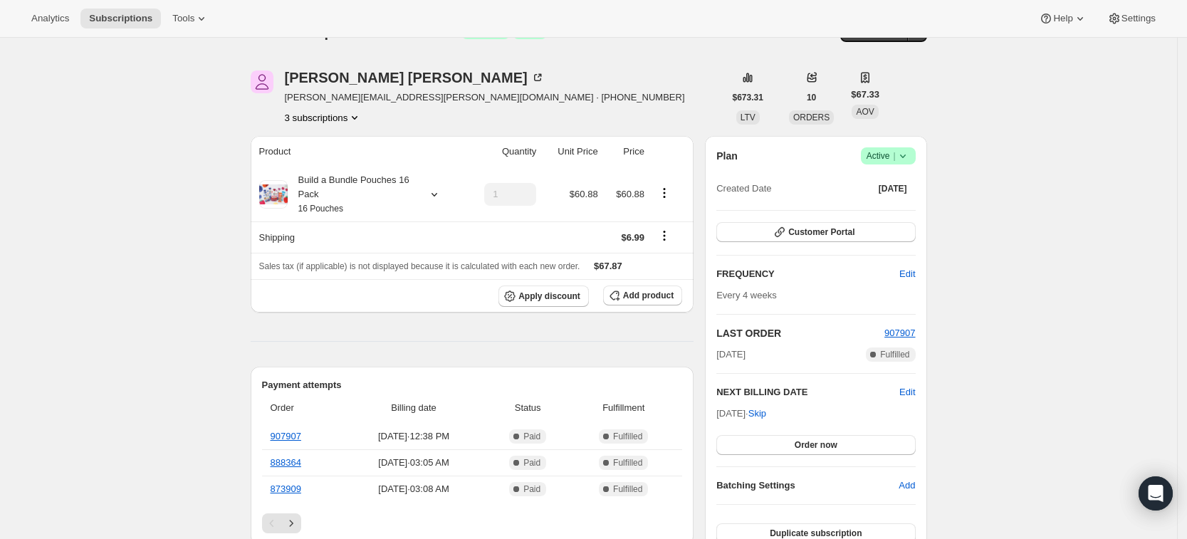
scroll to position [2, 0]
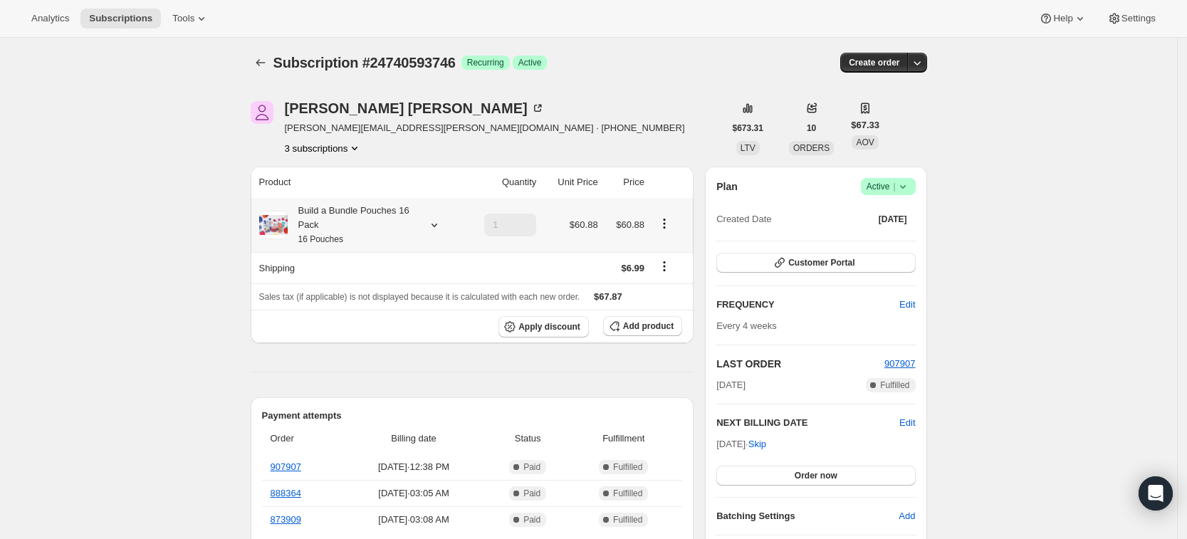
click at [432, 221] on icon at bounding box center [434, 225] width 14 height 14
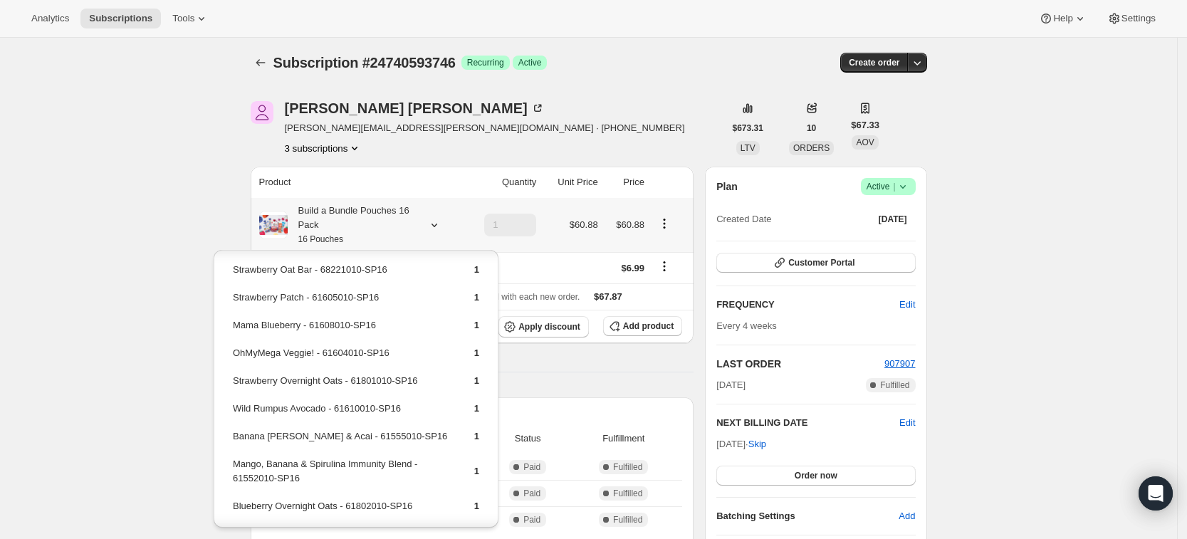
scroll to position [287, 0]
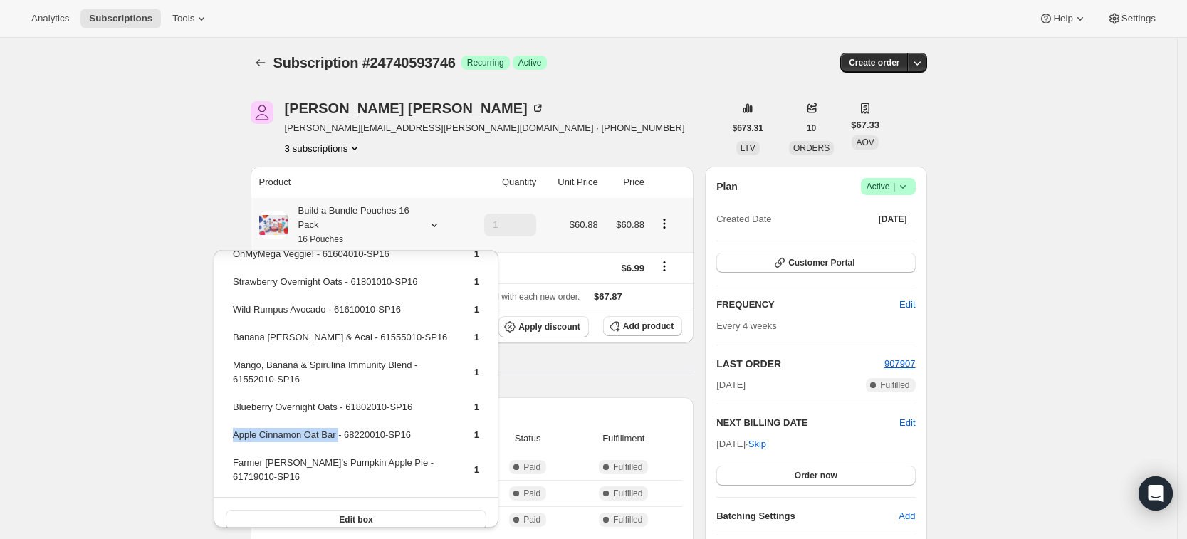
drag, startPoint x: 231, startPoint y: 434, endPoint x: 336, endPoint y: 443, distance: 105.1
click at [336, 443] on td "Apple Cinnamon Oat Bar - 68220010-SP16" at bounding box center [341, 440] width 218 height 26
copy td "Apple Cinnamon Oat Bar"
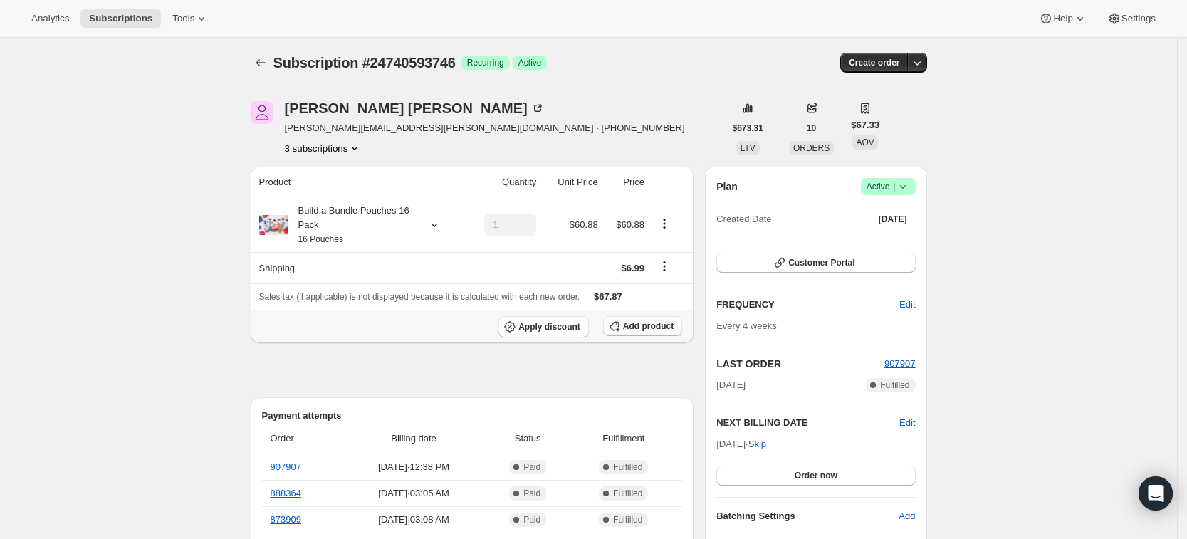
click at [632, 325] on span "Add product" at bounding box center [648, 326] width 51 height 11
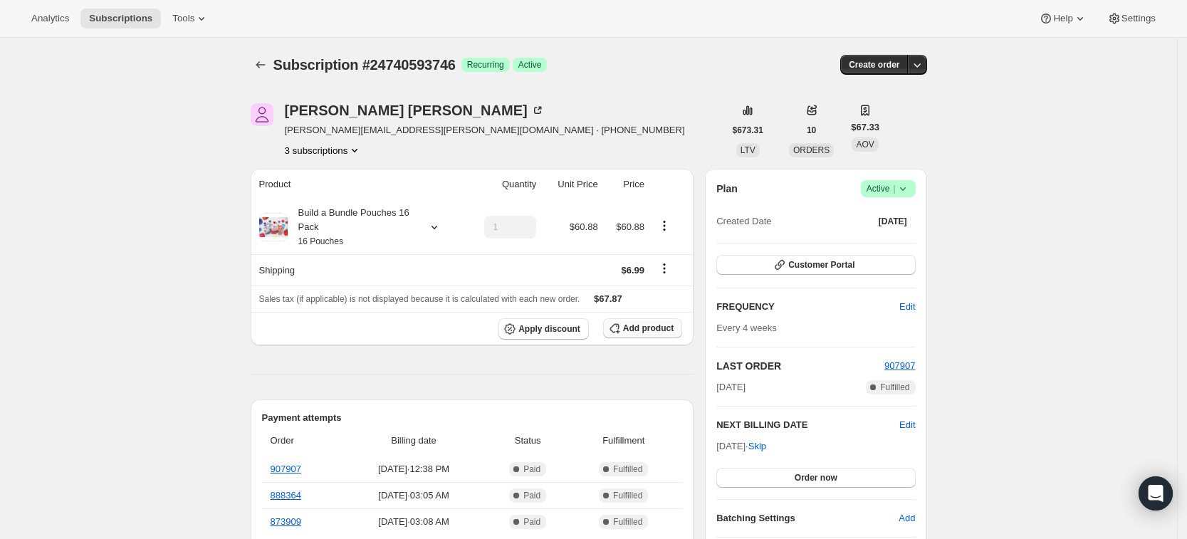
scroll to position [2, 0]
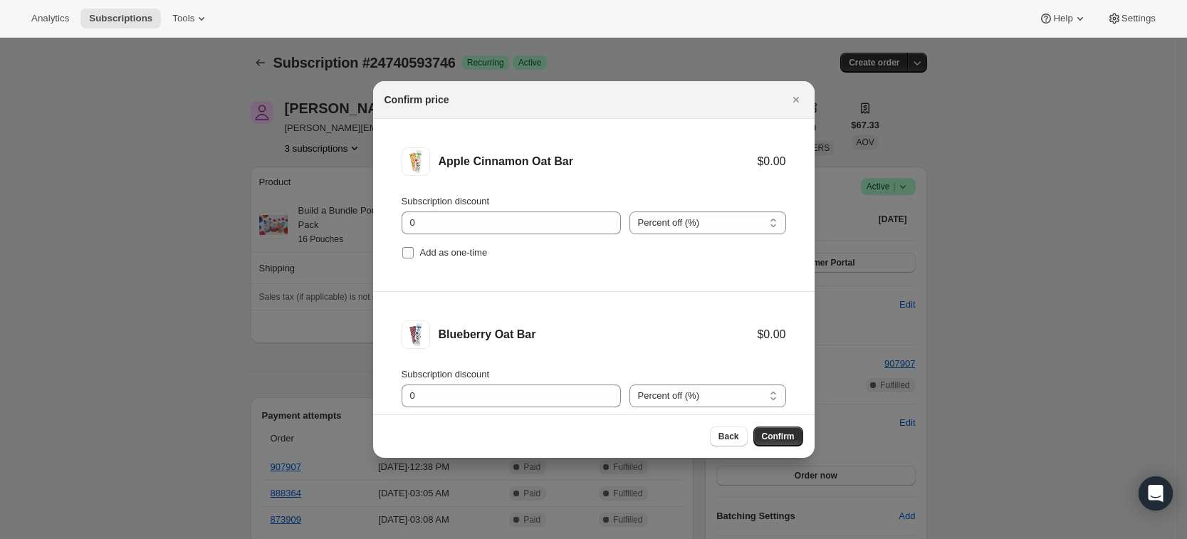
click at [457, 247] on span "Add as one-time" at bounding box center [454, 252] width 68 height 11
click at [414, 247] on input "Add as one-time" at bounding box center [407, 252] width 11 height 11
checkbox input "true"
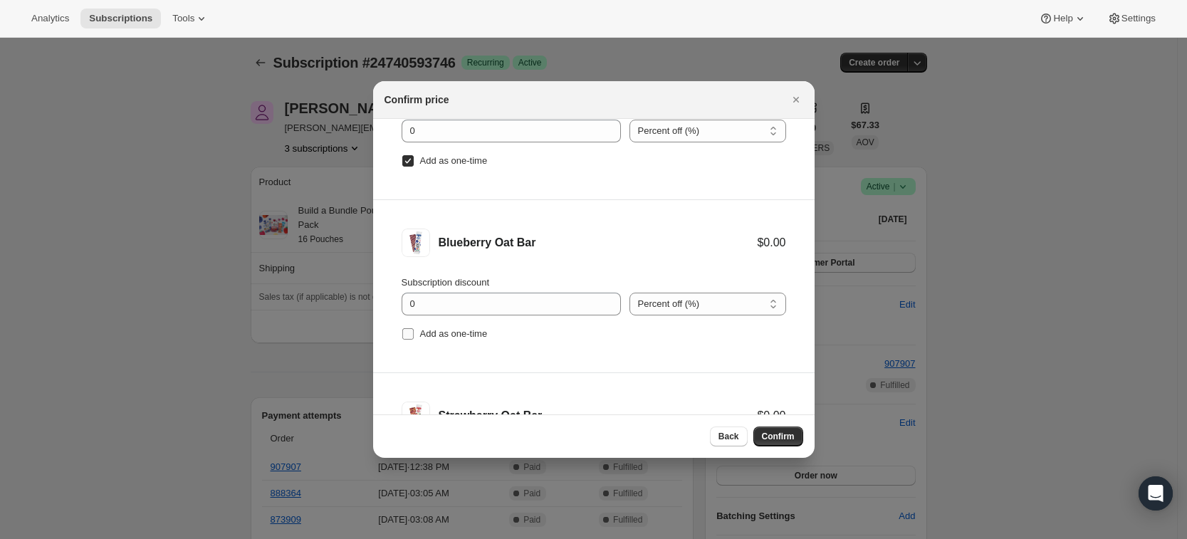
click at [454, 333] on span "Add as one-time" at bounding box center [454, 333] width 68 height 11
click at [414, 333] on input "Add as one-time" at bounding box center [407, 333] width 11 height 11
checkbox input "true"
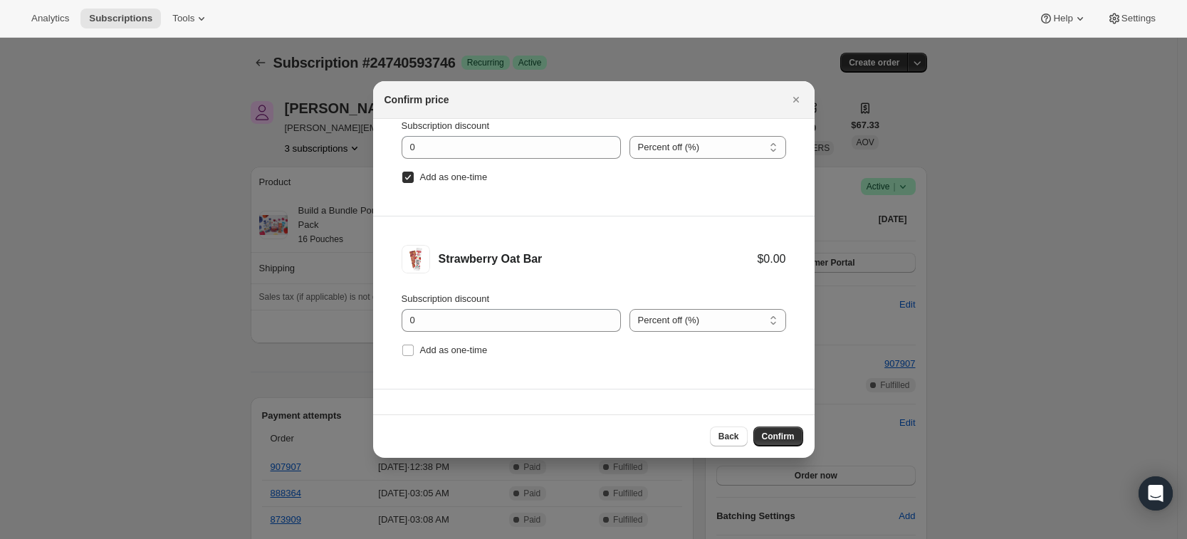
scroll to position [249, 0]
click at [456, 346] on span "Add as one-time" at bounding box center [454, 349] width 68 height 11
click at [414, 346] on input "Add as one-time" at bounding box center [407, 349] width 11 height 11
checkbox input "true"
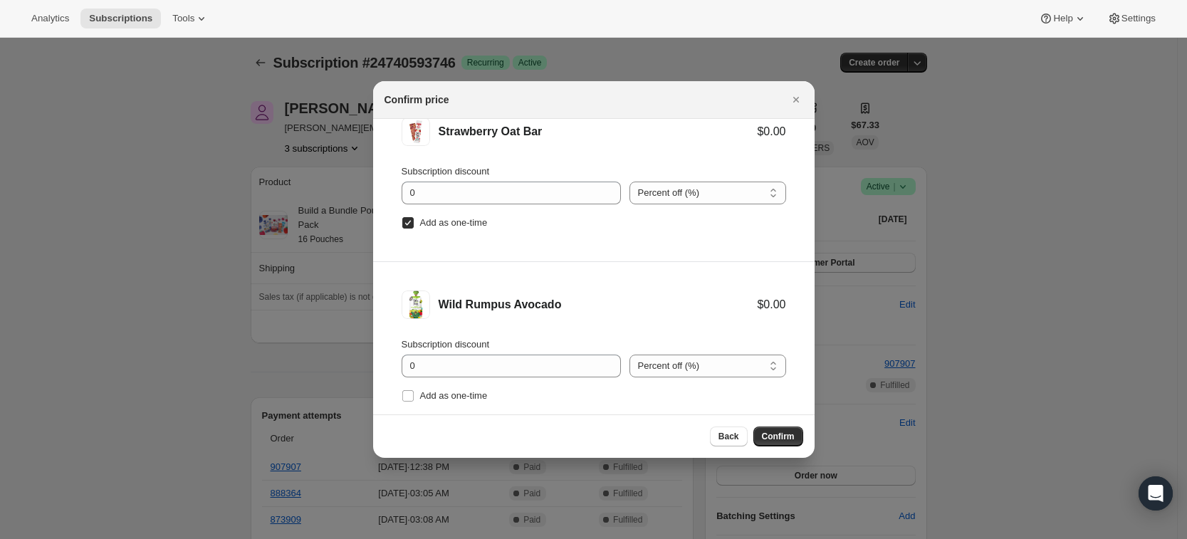
scroll to position [405, 0]
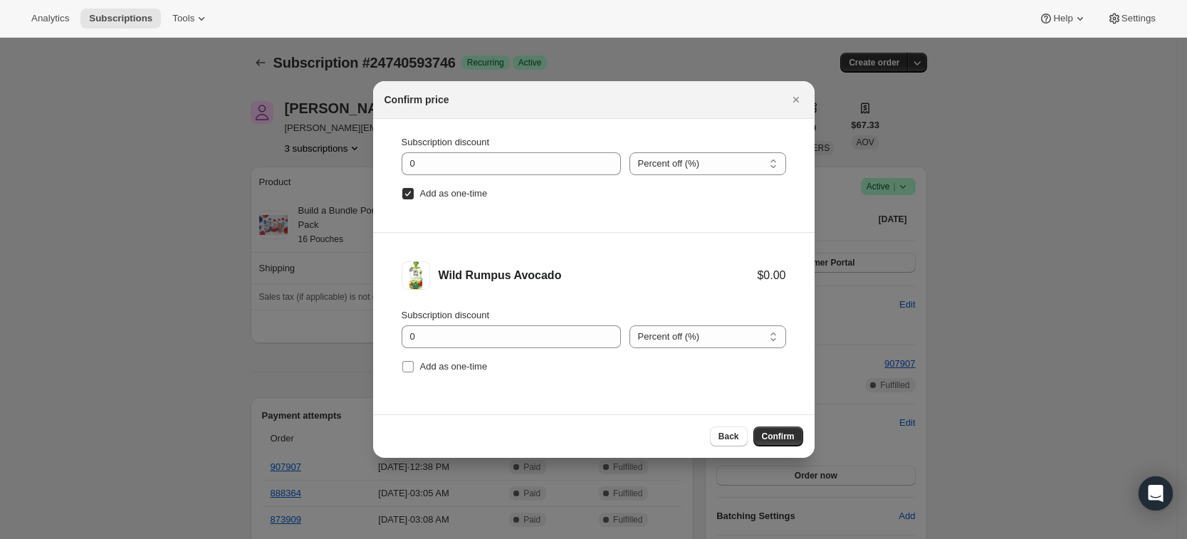
click at [440, 363] on span "Add as one-time" at bounding box center [454, 366] width 68 height 11
click at [414, 363] on input "Add as one-time" at bounding box center [407, 366] width 11 height 11
checkbox input "true"
click at [782, 442] on span "Confirm" at bounding box center [778, 436] width 33 height 11
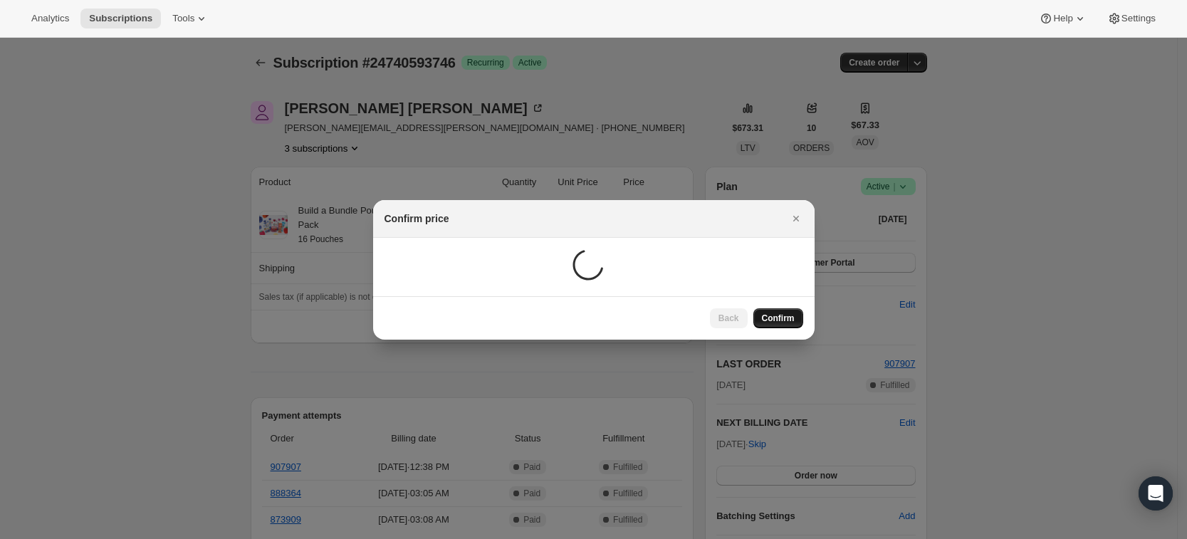
scroll to position [2, 0]
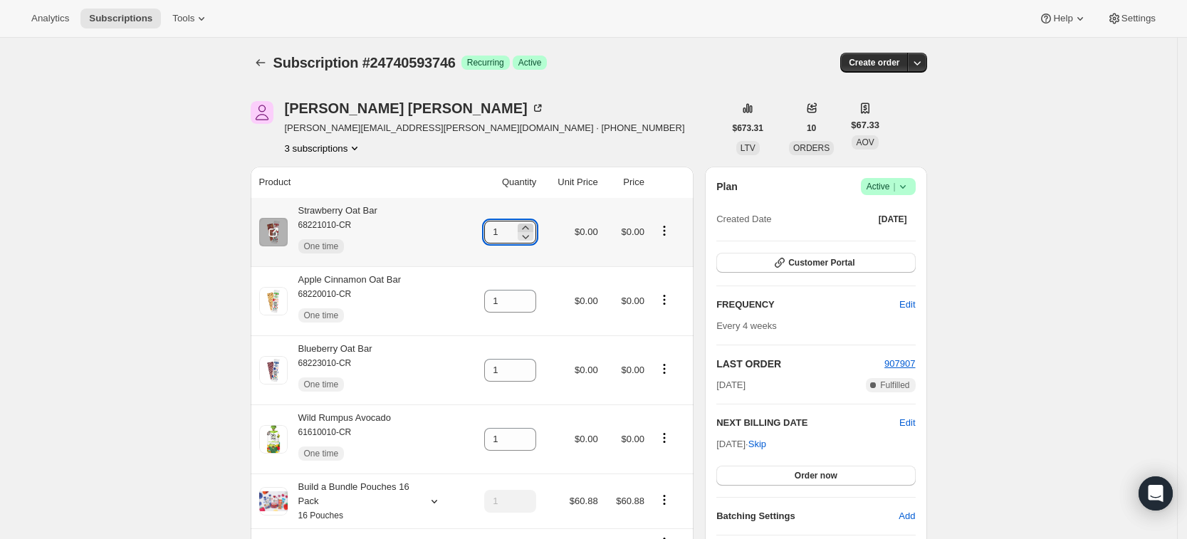
click at [529, 227] on icon at bounding box center [526, 228] width 6 height 4
type input "3"
click at [533, 299] on icon at bounding box center [526, 305] width 14 height 14
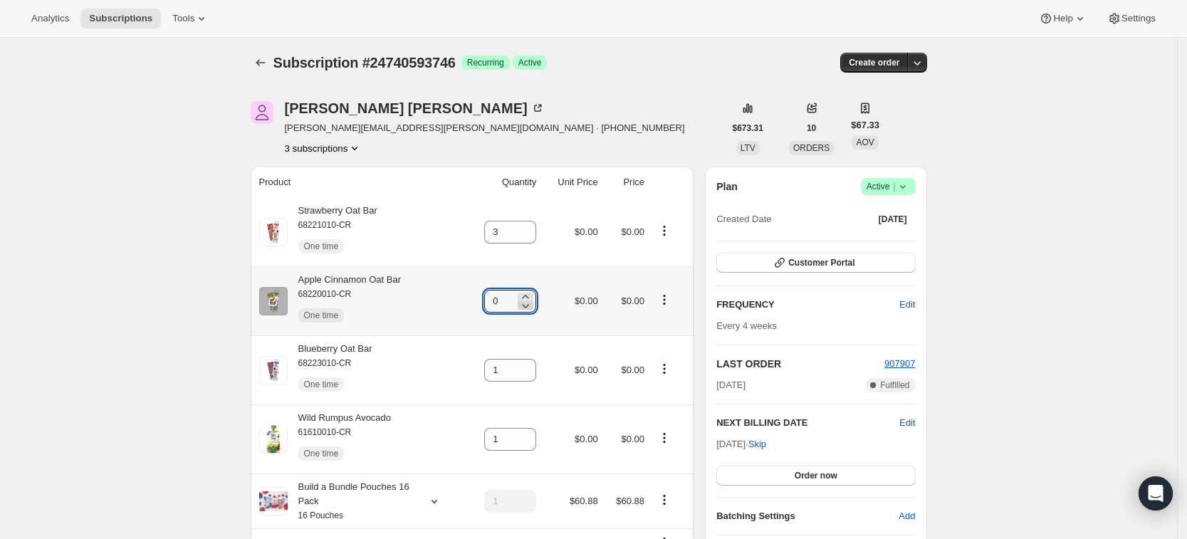
click at [533, 299] on icon at bounding box center [526, 305] width 14 height 14
click at [531, 290] on icon at bounding box center [526, 297] width 14 height 14
click at [529, 296] on icon at bounding box center [526, 297] width 6 height 4
type input "3"
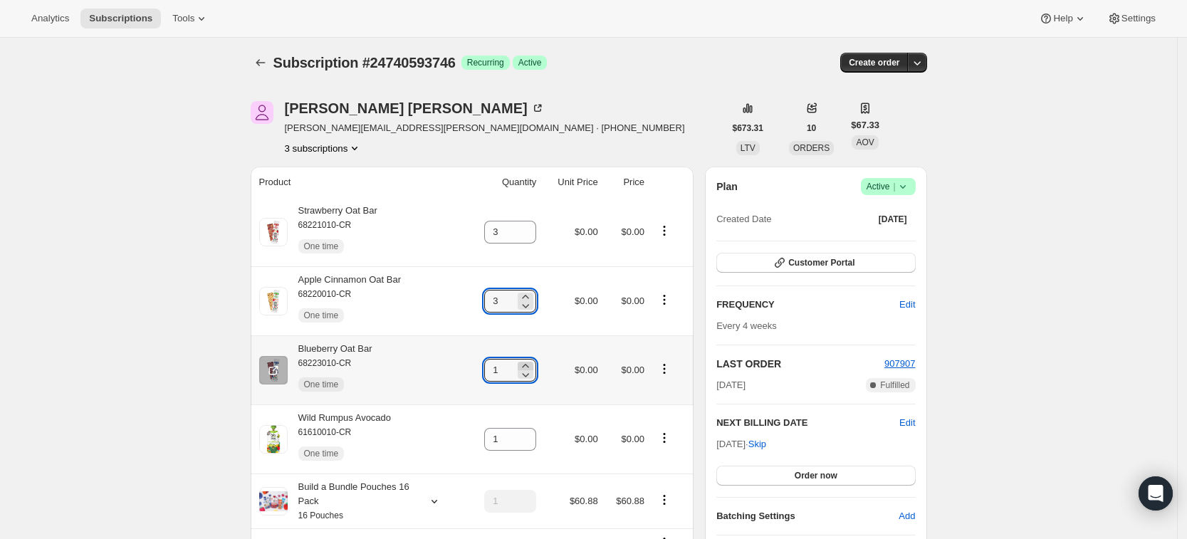
click at [531, 365] on icon at bounding box center [526, 366] width 14 height 14
type input "3"
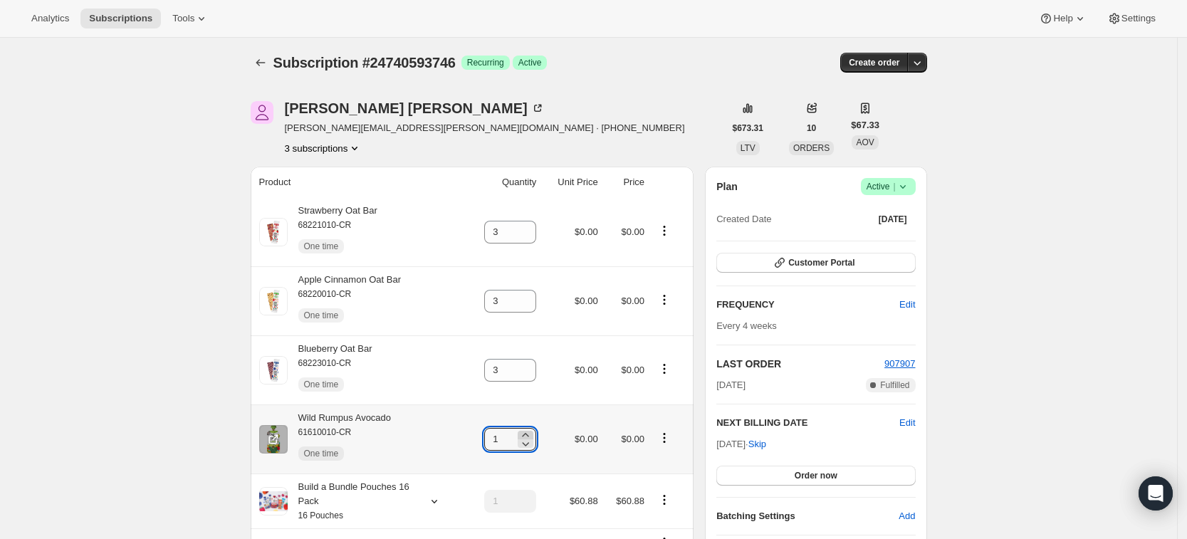
click at [533, 432] on icon at bounding box center [526, 435] width 14 height 14
type input "3"
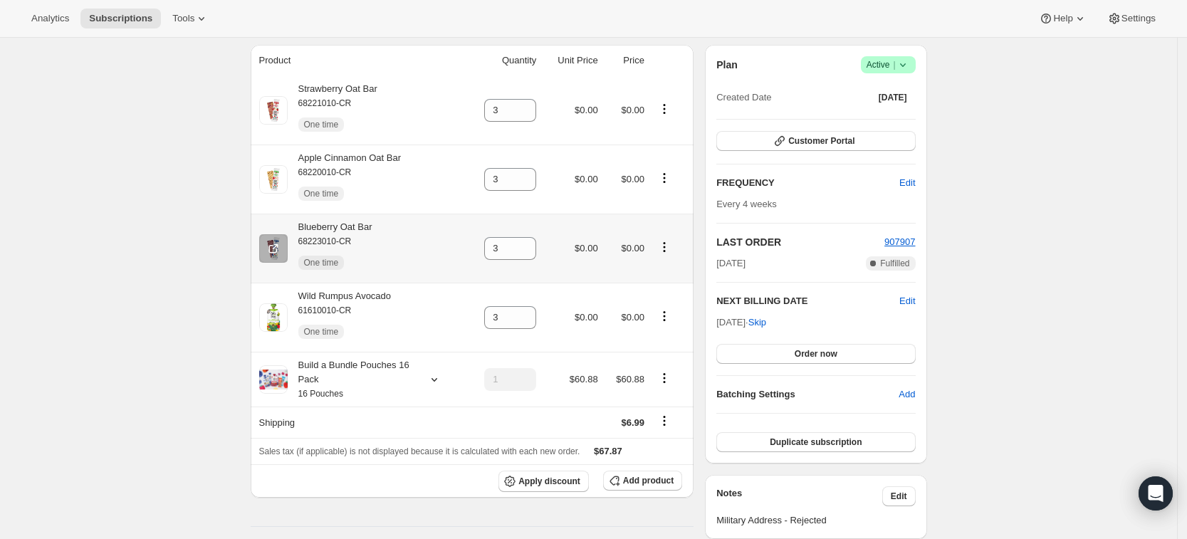
scroll to position [0, 0]
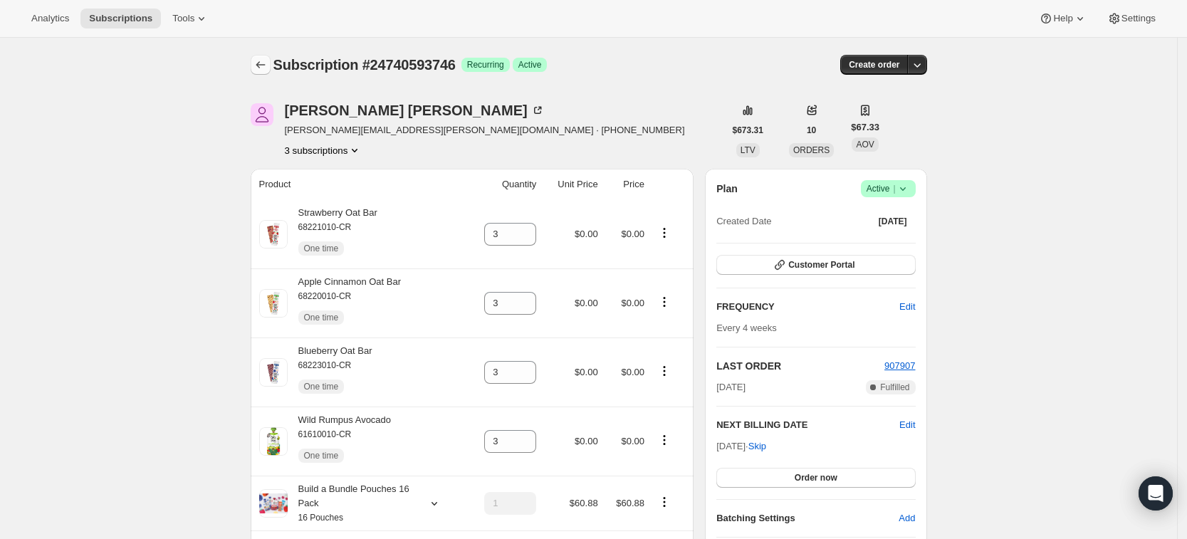
click at [258, 61] on icon "Subscriptions" at bounding box center [261, 65] width 14 height 14
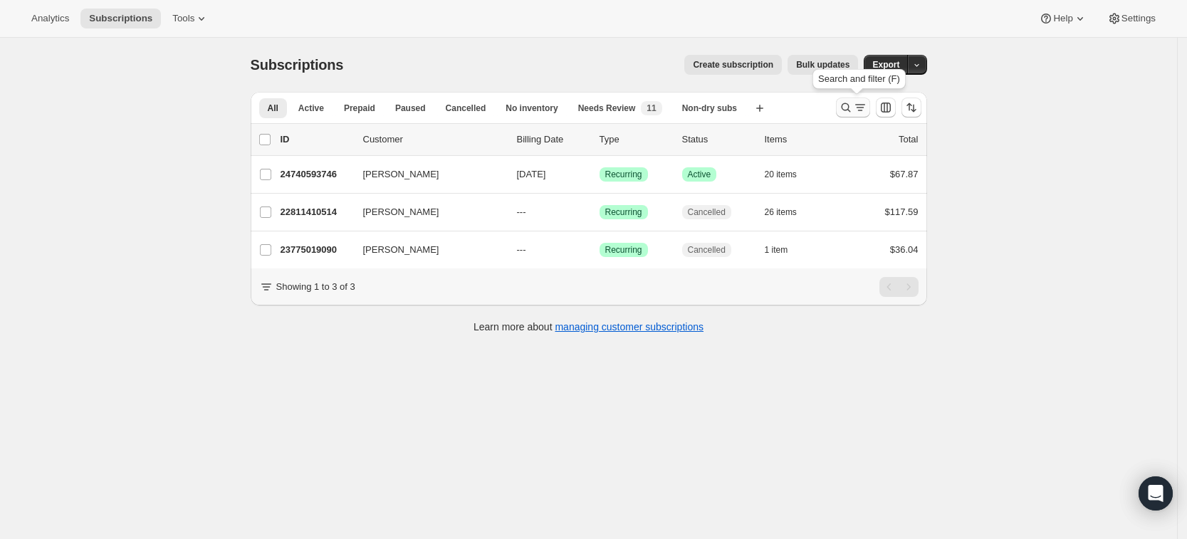
click at [850, 113] on icon "Search and filter results" at bounding box center [846, 107] width 14 height 14
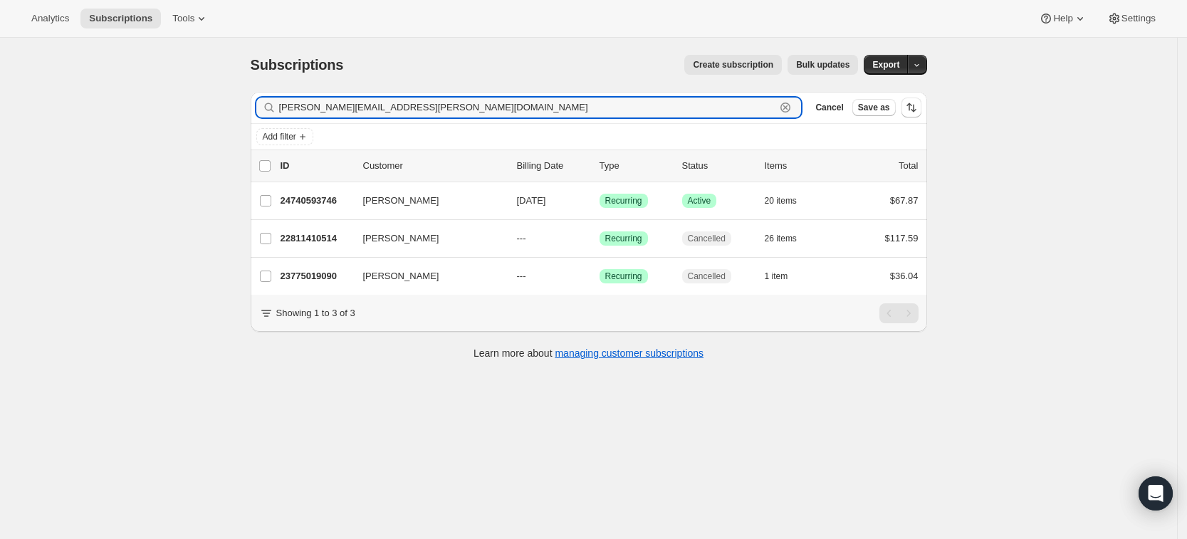
click at [791, 109] on icon "button" at bounding box center [786, 108] width 10 height 10
